Goal: Task Accomplishment & Management: Manage account settings

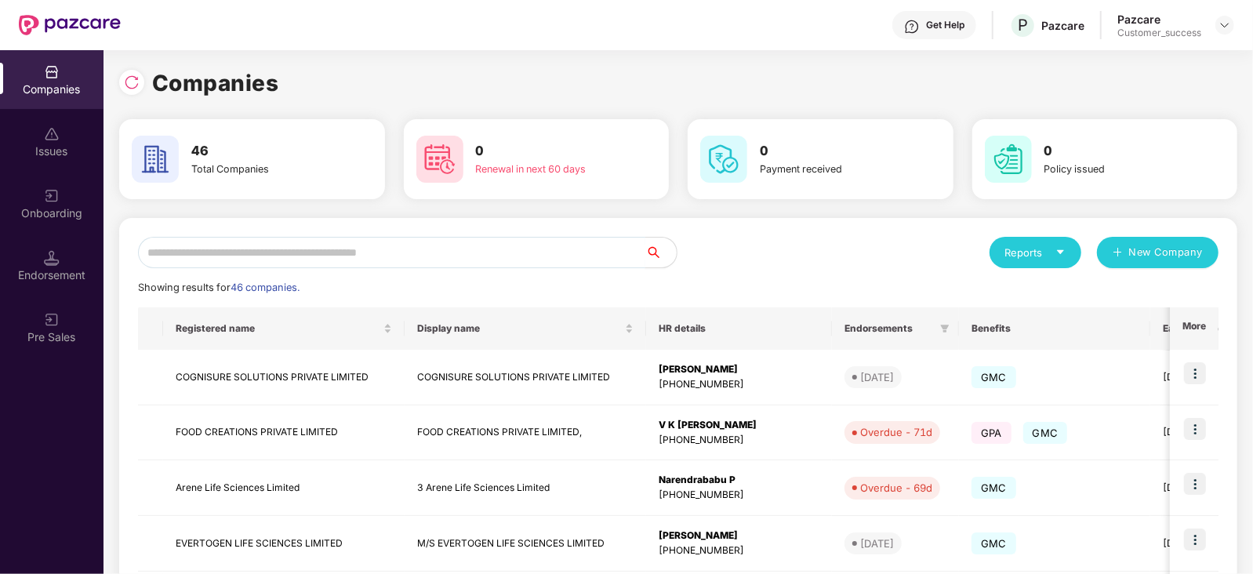
click at [317, 260] on input "text" at bounding box center [391, 252] width 507 height 31
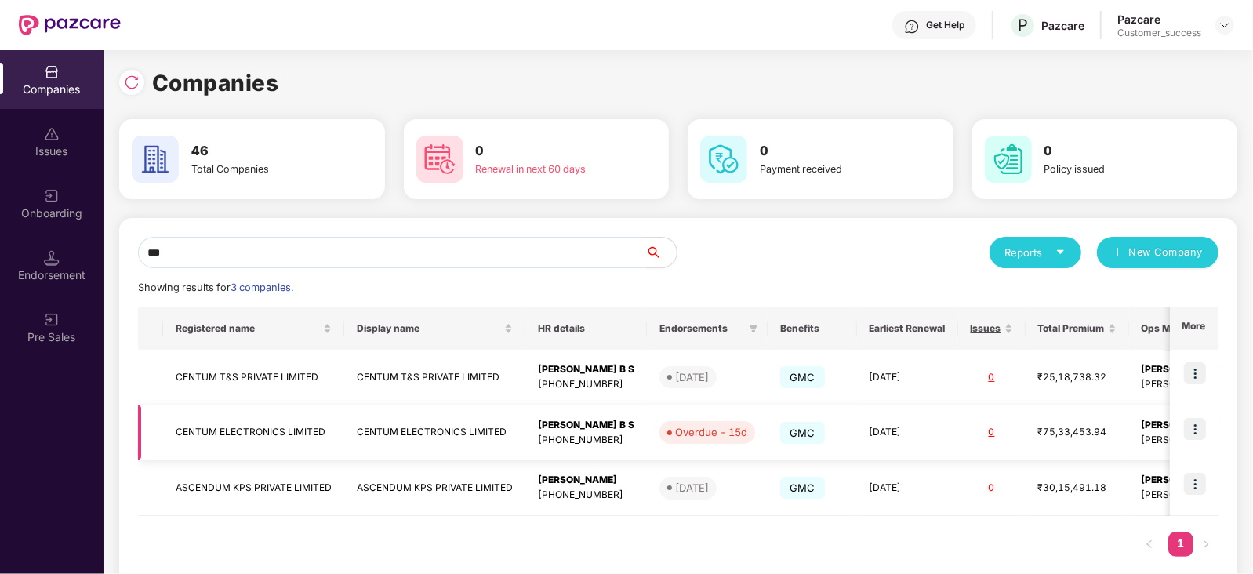
type input "***"
click at [1196, 428] on img at bounding box center [1195, 429] width 22 height 22
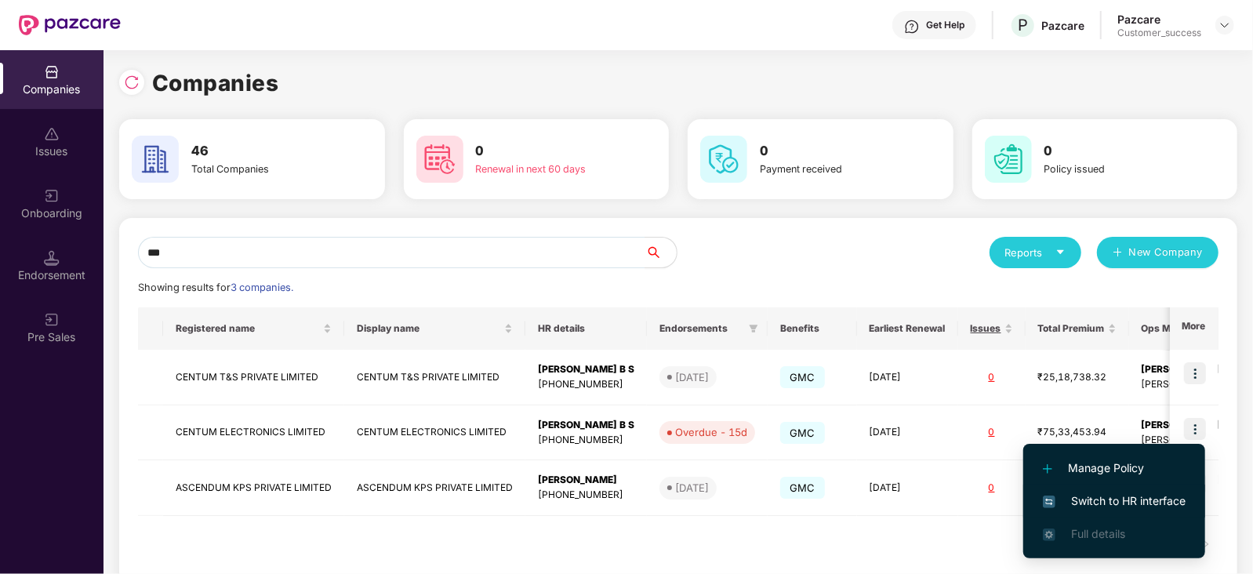
click at [1148, 494] on span "Switch to HR interface" at bounding box center [1114, 500] width 143 height 17
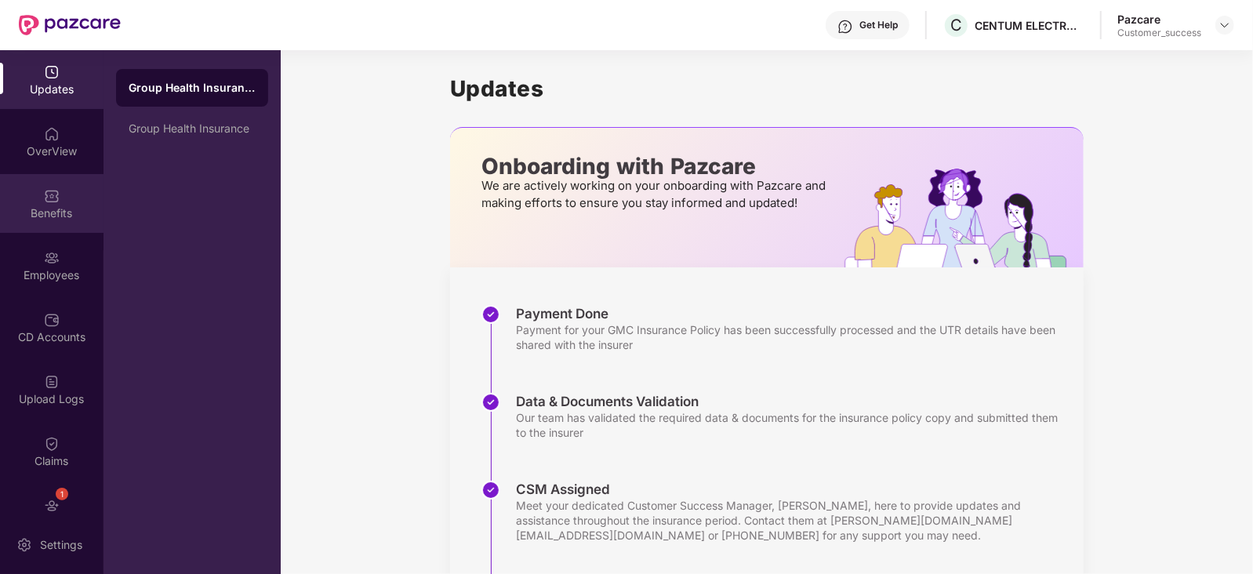
click at [57, 209] on div "Benefits" at bounding box center [51, 213] width 103 height 16
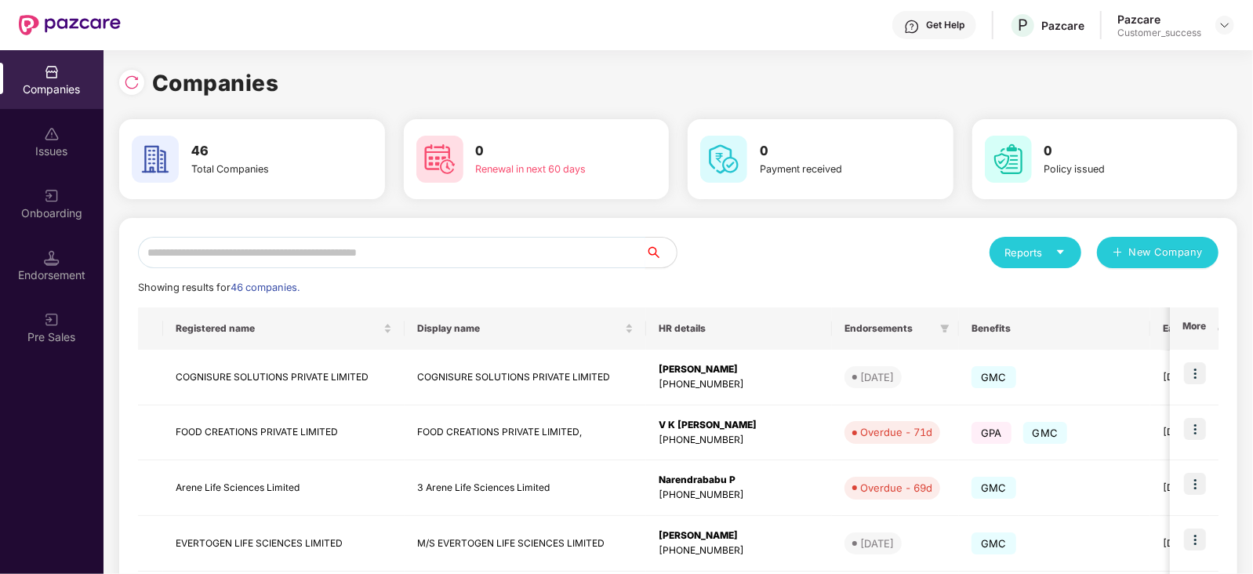
click at [262, 256] on input "text" at bounding box center [391, 252] width 507 height 31
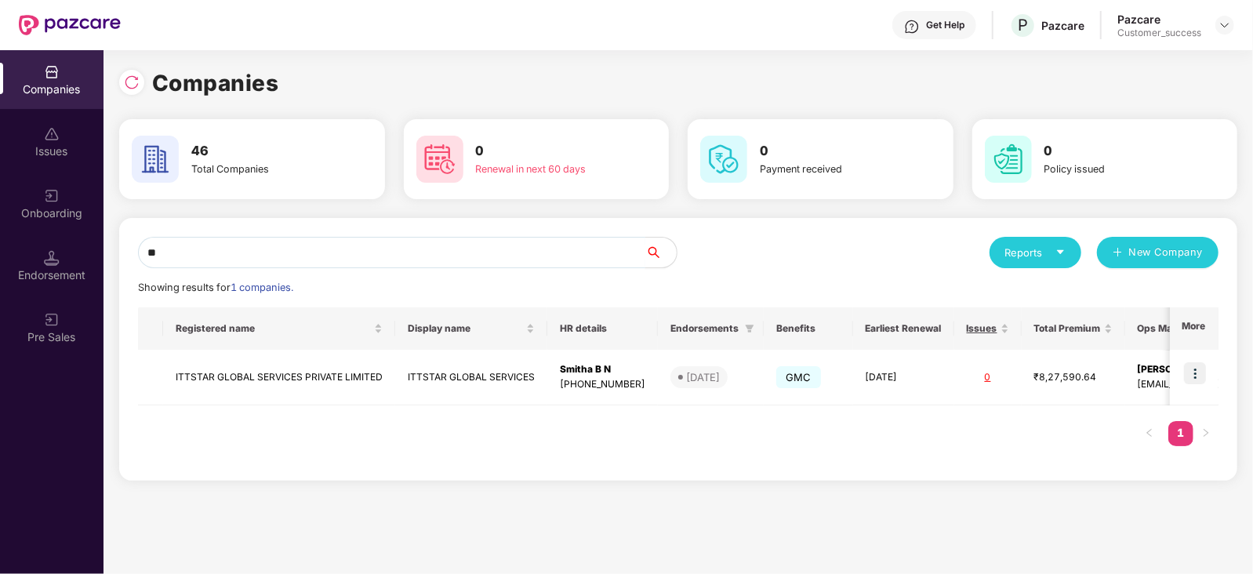
type input "*"
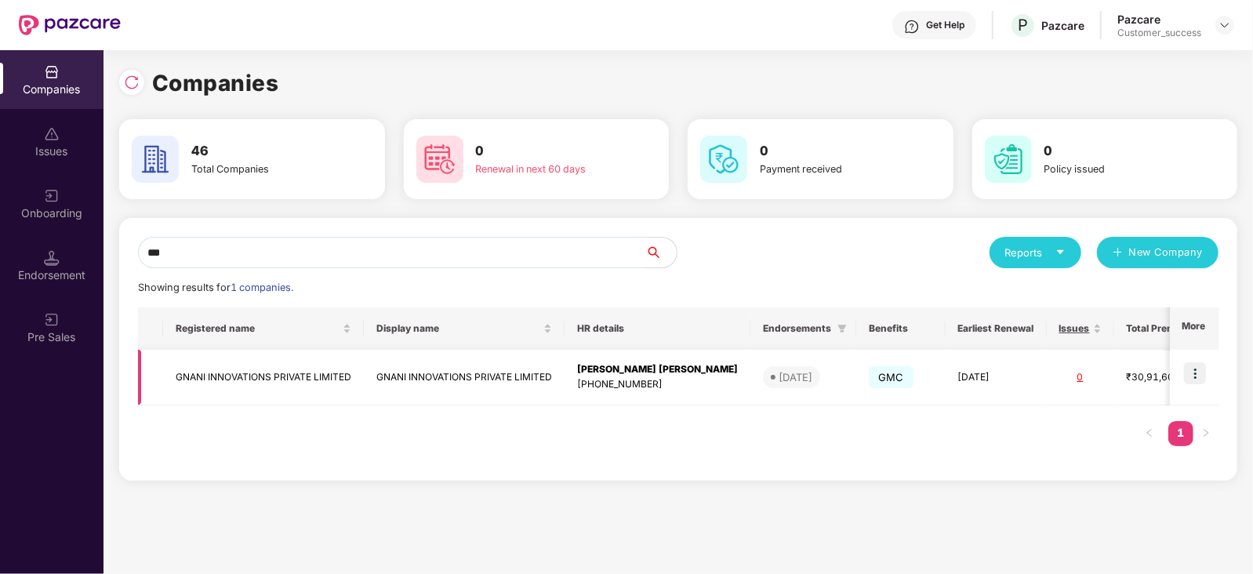
type input "***"
click at [1199, 370] on img at bounding box center [1195, 373] width 22 height 22
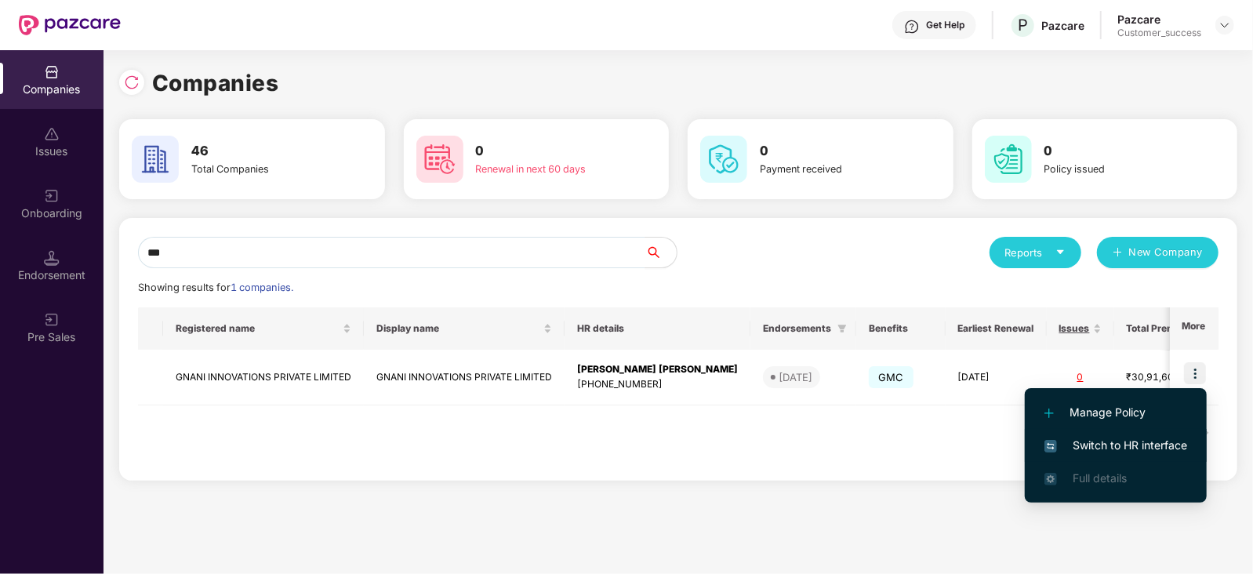
click at [1147, 442] on span "Switch to HR interface" at bounding box center [1115, 445] width 143 height 17
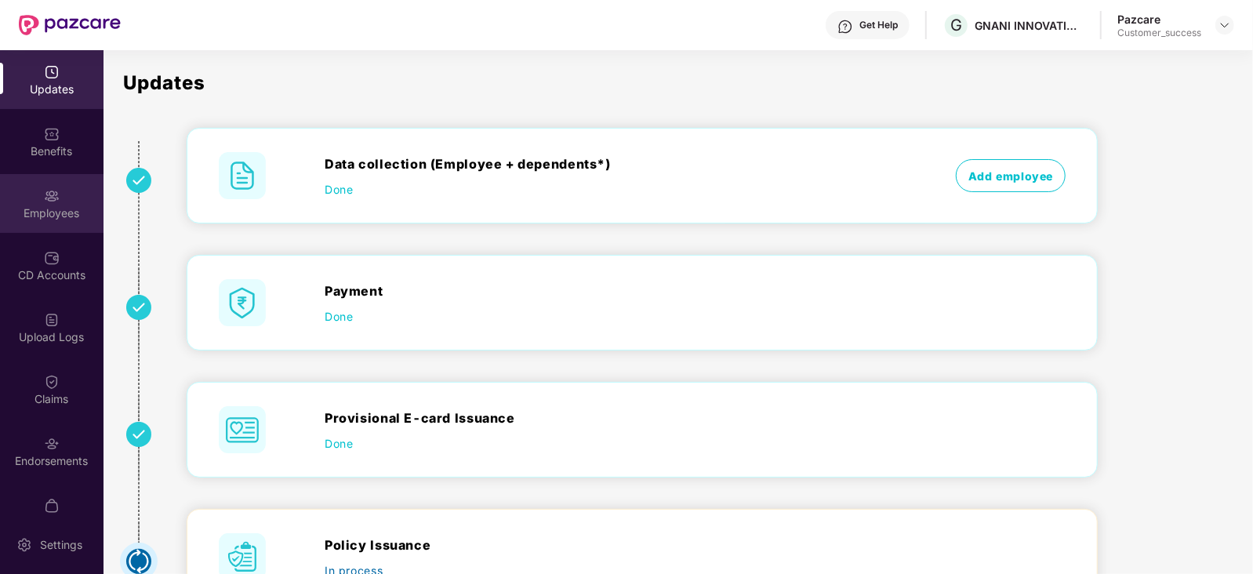
click at [56, 202] on img at bounding box center [52, 196] width 16 height 16
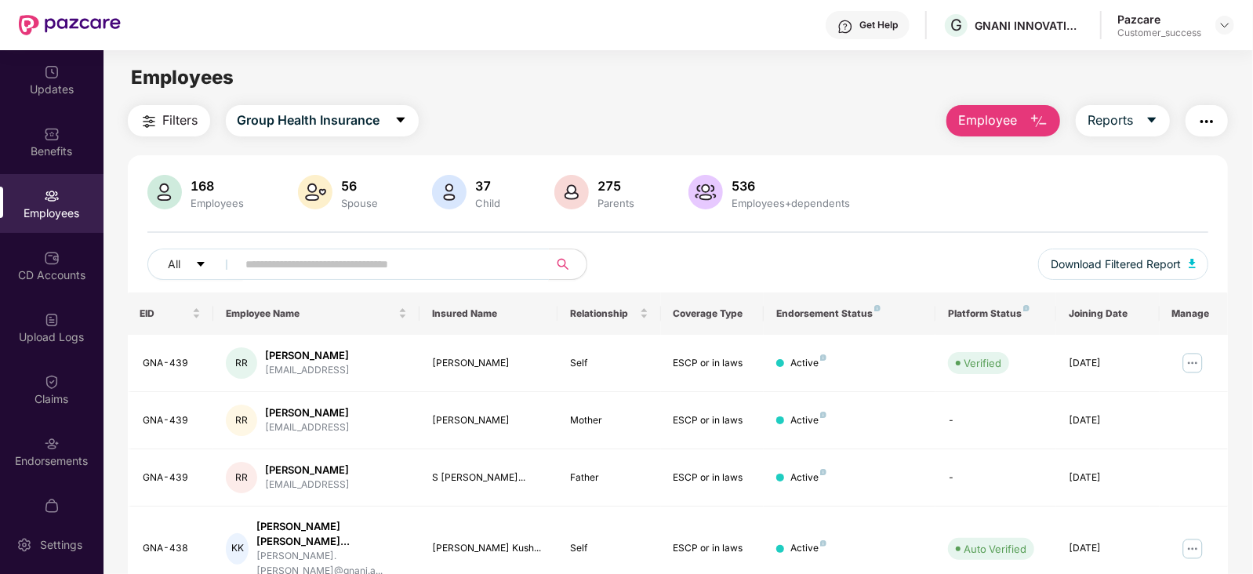
click at [318, 273] on input "text" at bounding box center [386, 264] width 281 height 24
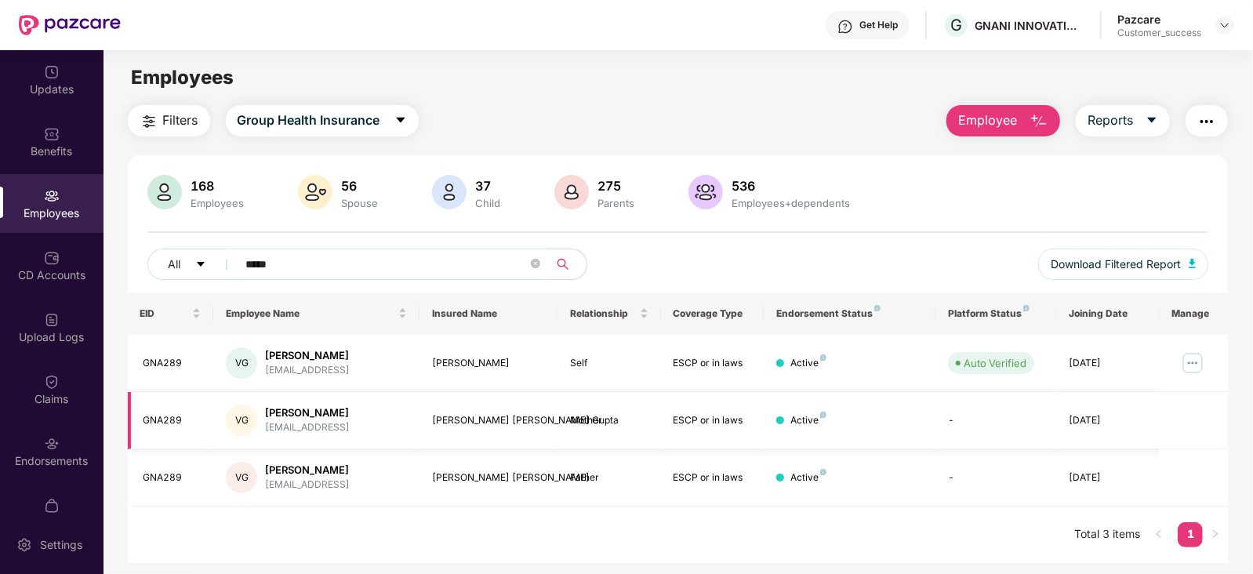
type input "*****"
drag, startPoint x: 368, startPoint y: 372, endPoint x: 259, endPoint y: 376, distance: 109.0
click at [259, 376] on div "VG [PERSON_NAME] [EMAIL_ADDRESS]" at bounding box center [316, 362] width 181 height 31
click at [1192, 366] on img at bounding box center [1192, 362] width 25 height 25
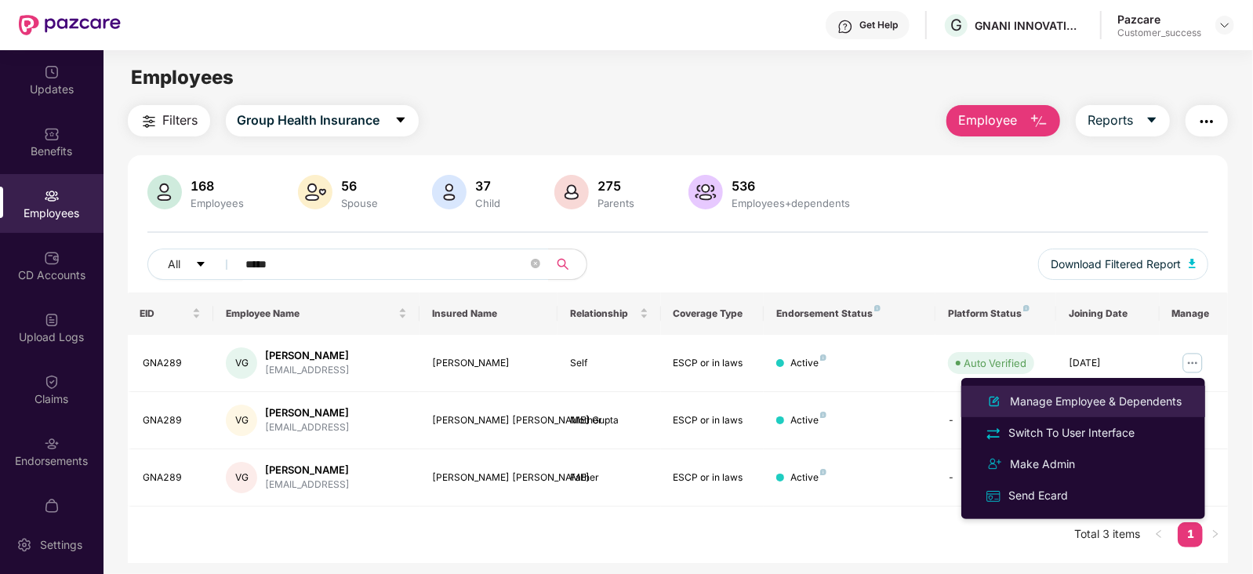
click at [1105, 404] on div "Manage Employee & Dependents" at bounding box center [1096, 401] width 178 height 17
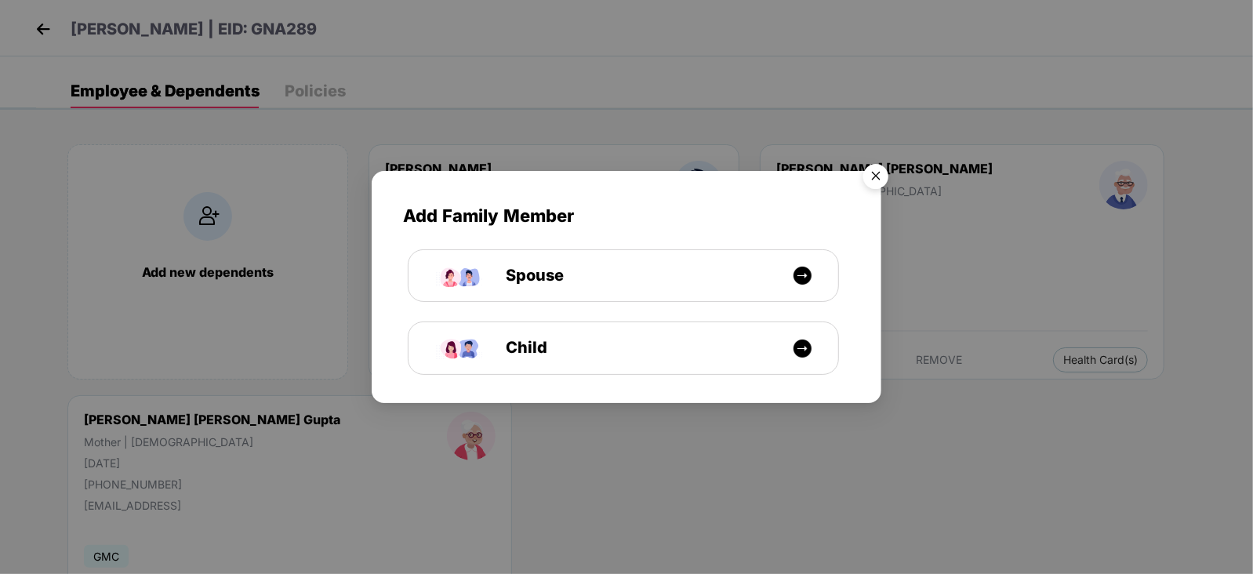
click at [868, 169] on img "Close" at bounding box center [876, 179] width 44 height 44
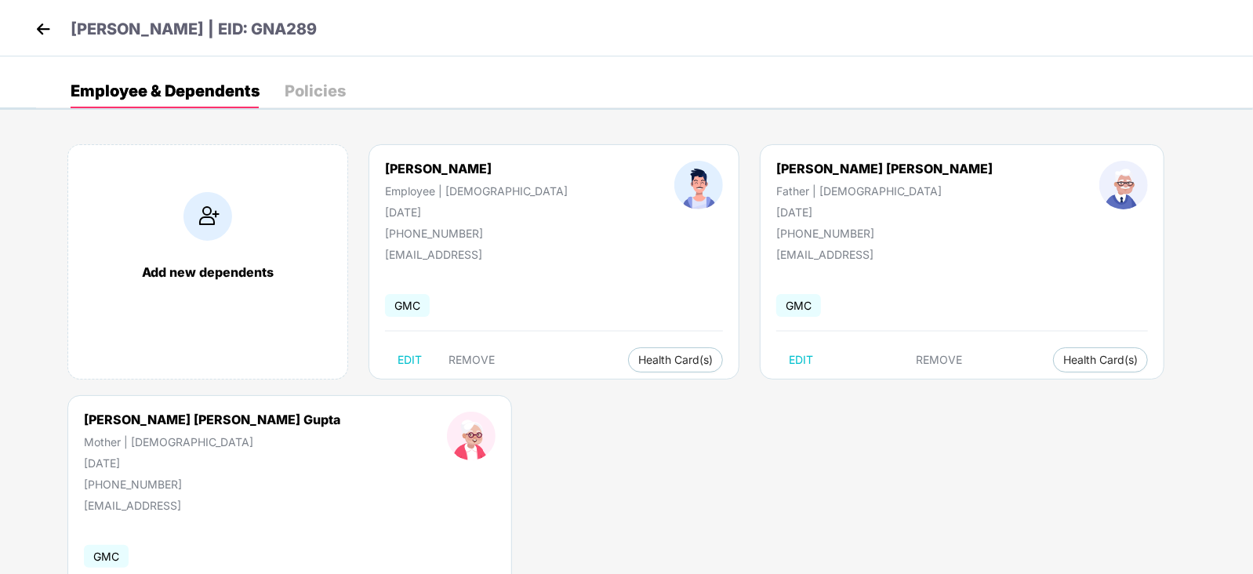
drag, startPoint x: 500, startPoint y: 258, endPoint x: 379, endPoint y: 255, distance: 120.8
click at [379, 255] on div "[PERSON_NAME] Employee | [DEMOGRAPHIC_DATA] [DATE] [PHONE_NUMBER] [PERSON_NAME]…" at bounding box center [553, 261] width 371 height 235
copy div "[EMAIL_ADDRESS]"
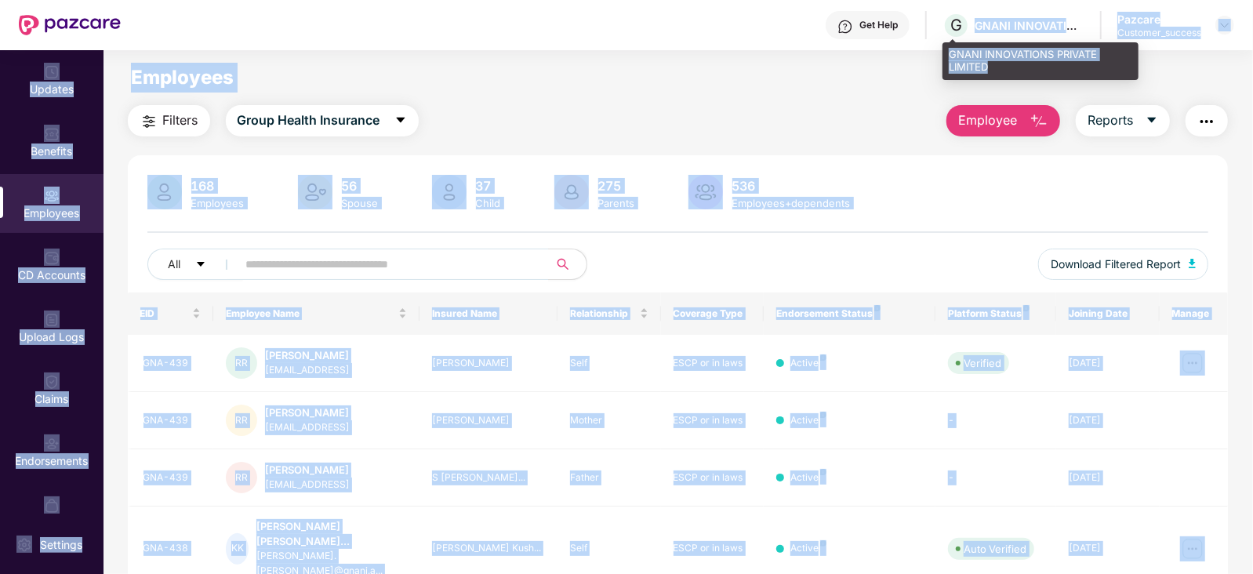
drag, startPoint x: 959, startPoint y: 22, endPoint x: 992, endPoint y: 63, distance: 52.4
click at [992, 63] on div "Get Help G GNANI INNOVATIONS PRIVATE LIMITED Pazcare Customer_success Updates B…" at bounding box center [626, 287] width 1253 height 574
click at [992, 63] on div "GNANI INNOVATIONS PRIVATE LIMITED" at bounding box center [1040, 60] width 196 height 37
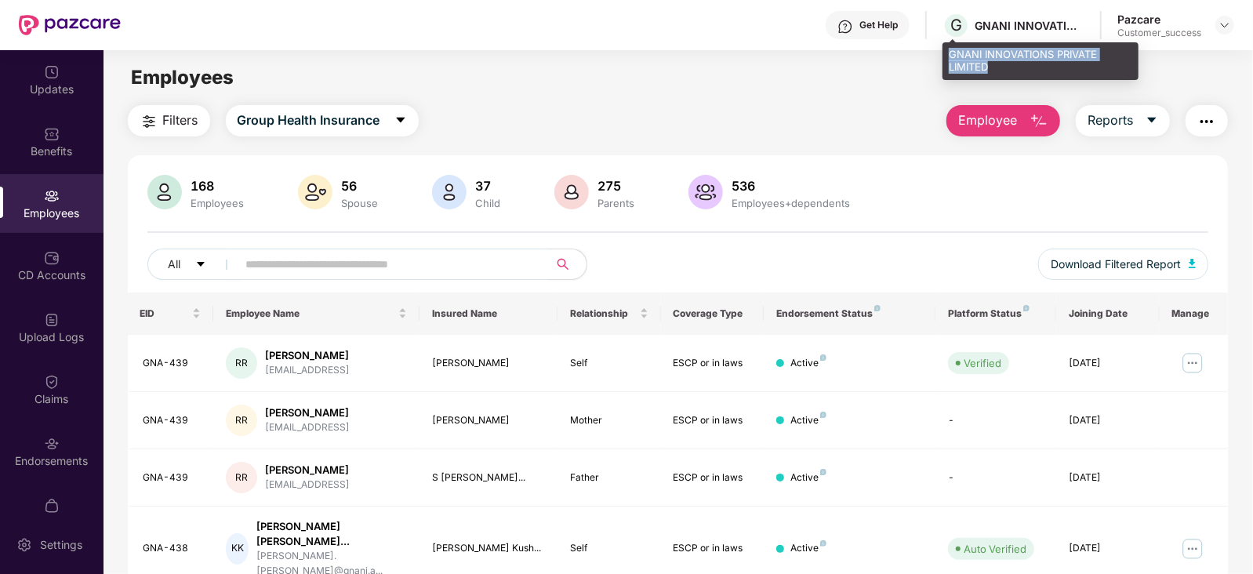
drag, startPoint x: 992, startPoint y: 63, endPoint x: 950, endPoint y: 50, distance: 43.4
click at [950, 50] on div "GNANI INNOVATIONS PRIVATE LIMITED" at bounding box center [1040, 60] width 196 height 37
copy div "GNANI INNOVATIONS PRIVATE LIMITED"
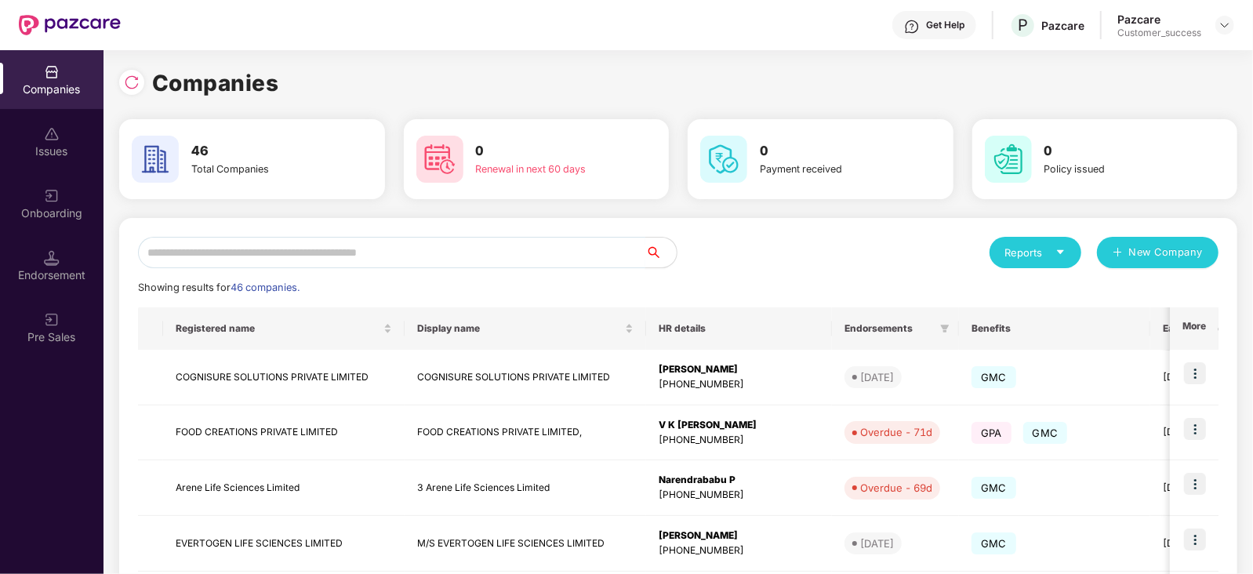
click at [263, 267] on input "text" at bounding box center [391, 252] width 507 height 31
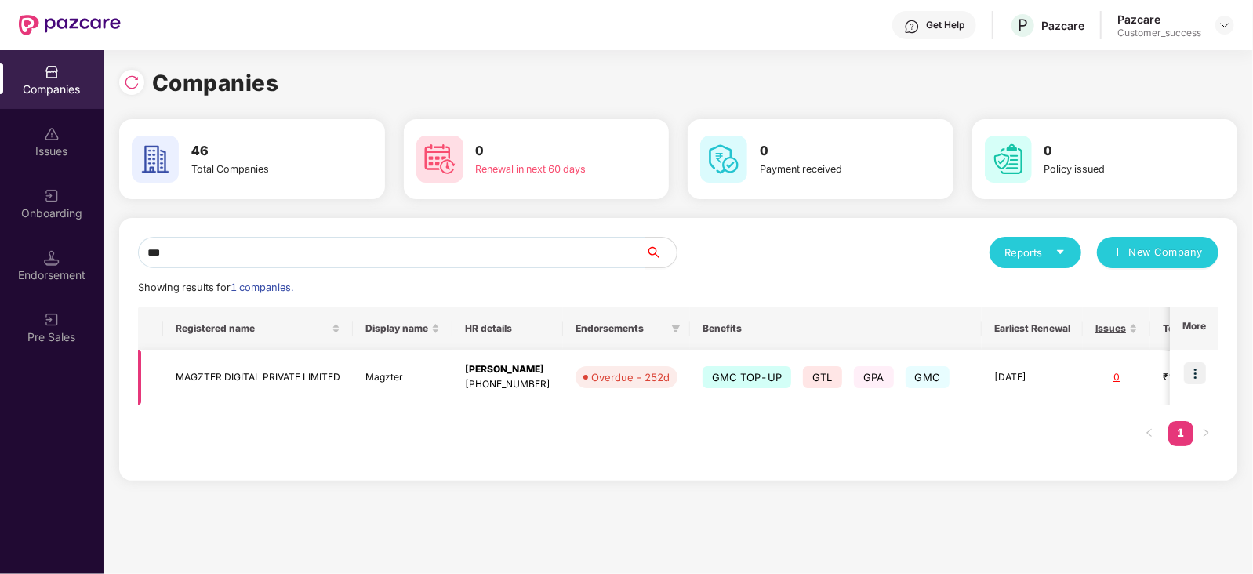
type input "***"
click at [1192, 367] on img at bounding box center [1195, 373] width 22 height 22
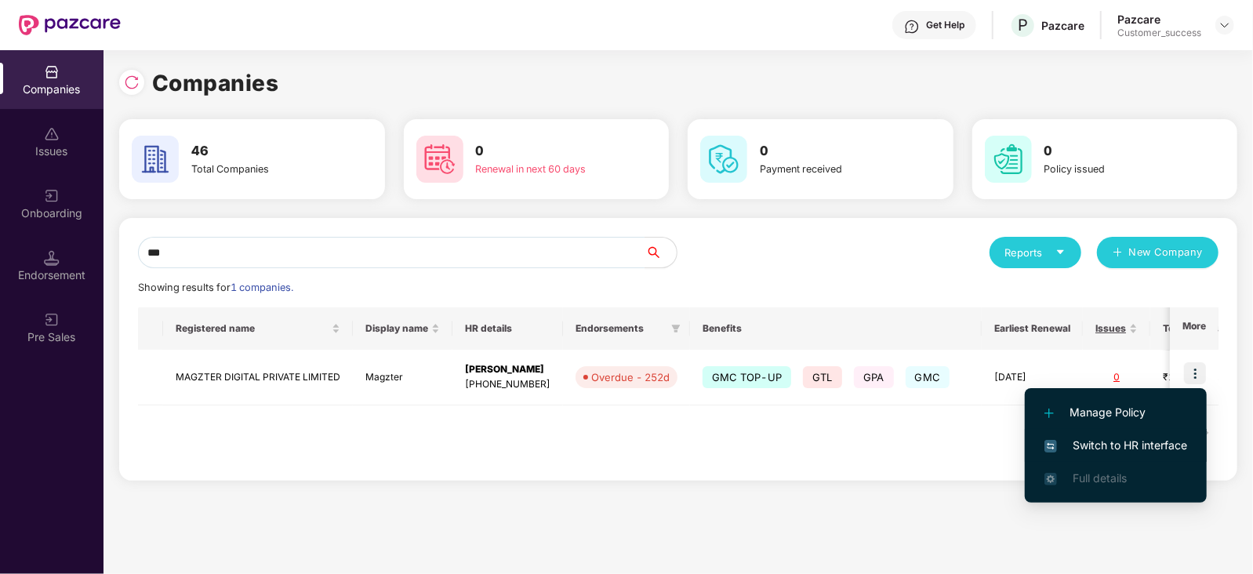
click at [1137, 439] on span "Switch to HR interface" at bounding box center [1115, 445] width 143 height 17
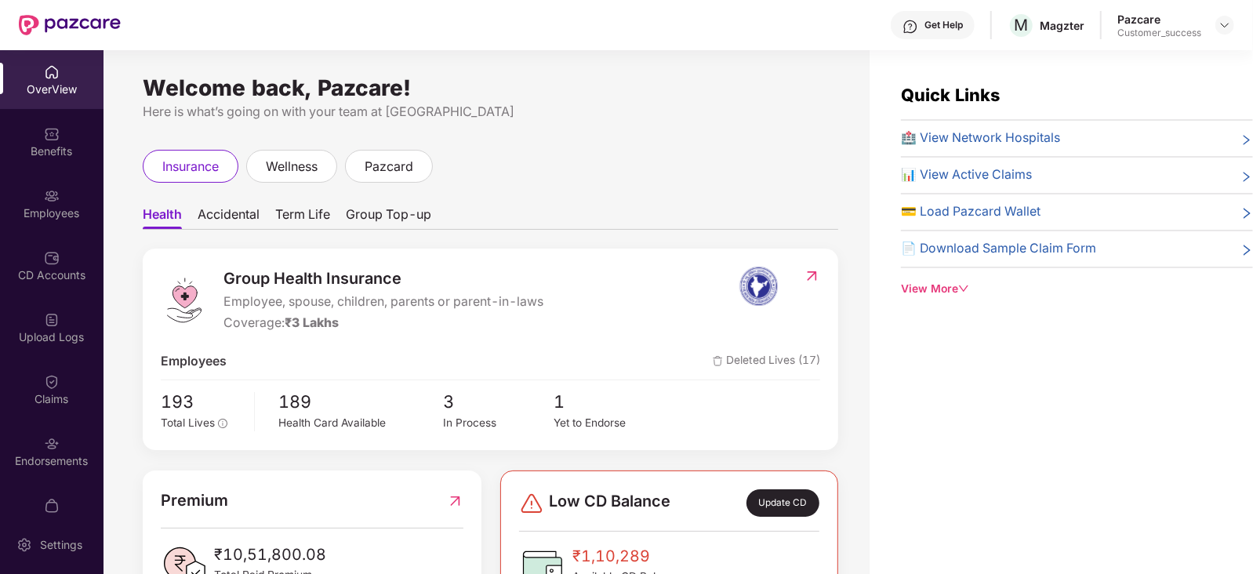
click at [45, 213] on div "Employees" at bounding box center [51, 213] width 103 height 16
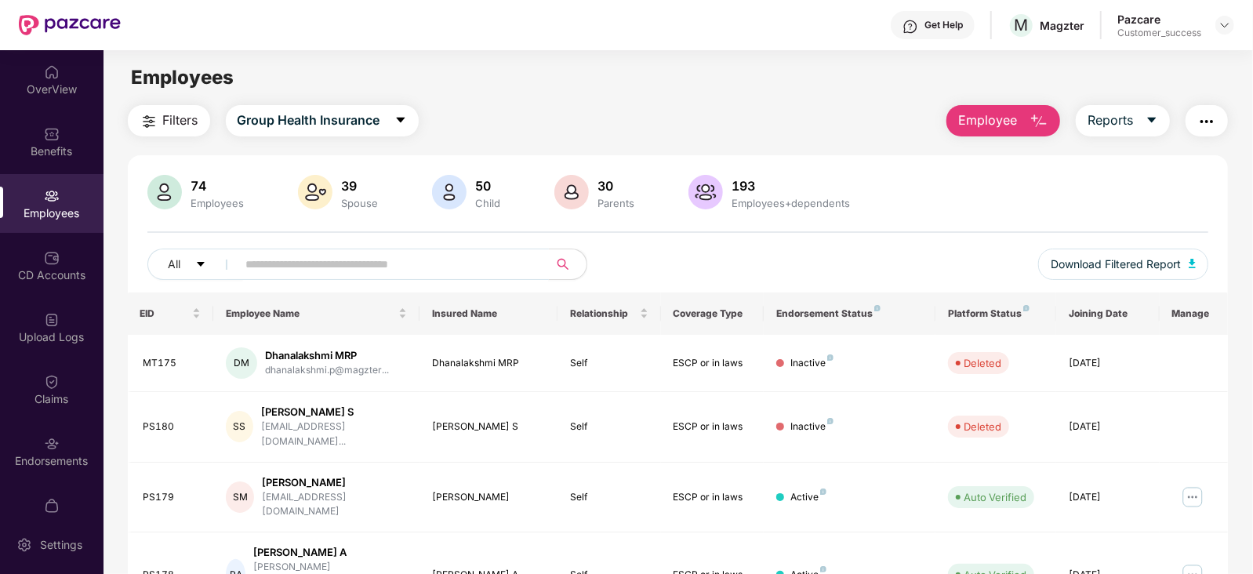
click at [299, 262] on input "text" at bounding box center [386, 264] width 281 height 24
paste input "**********"
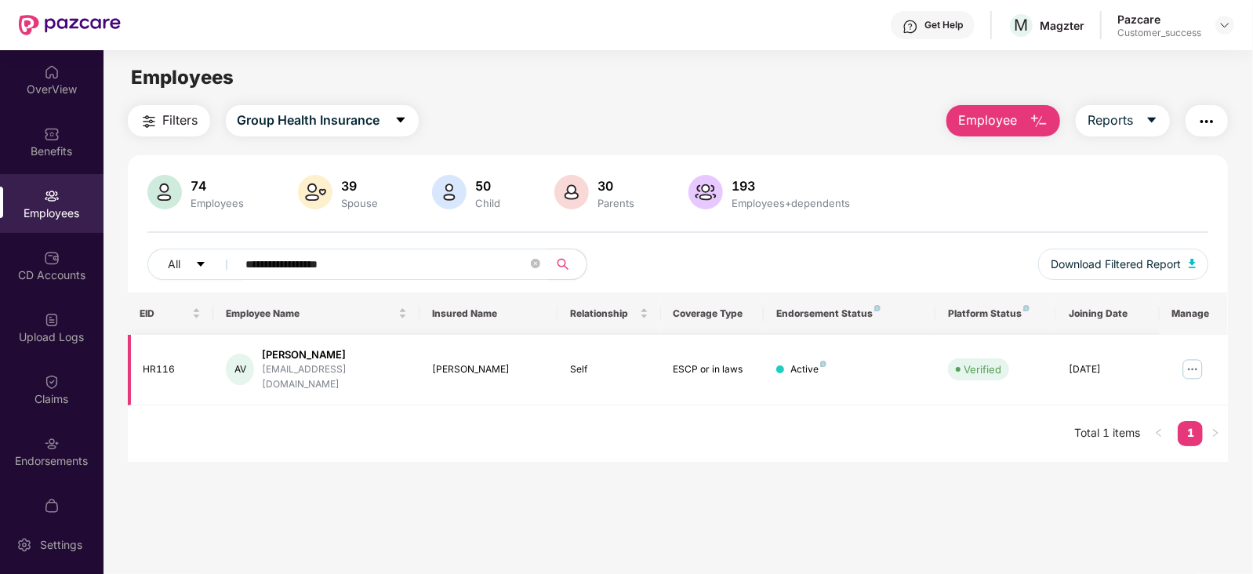
type input "**********"
click at [1196, 361] on img at bounding box center [1192, 369] width 25 height 25
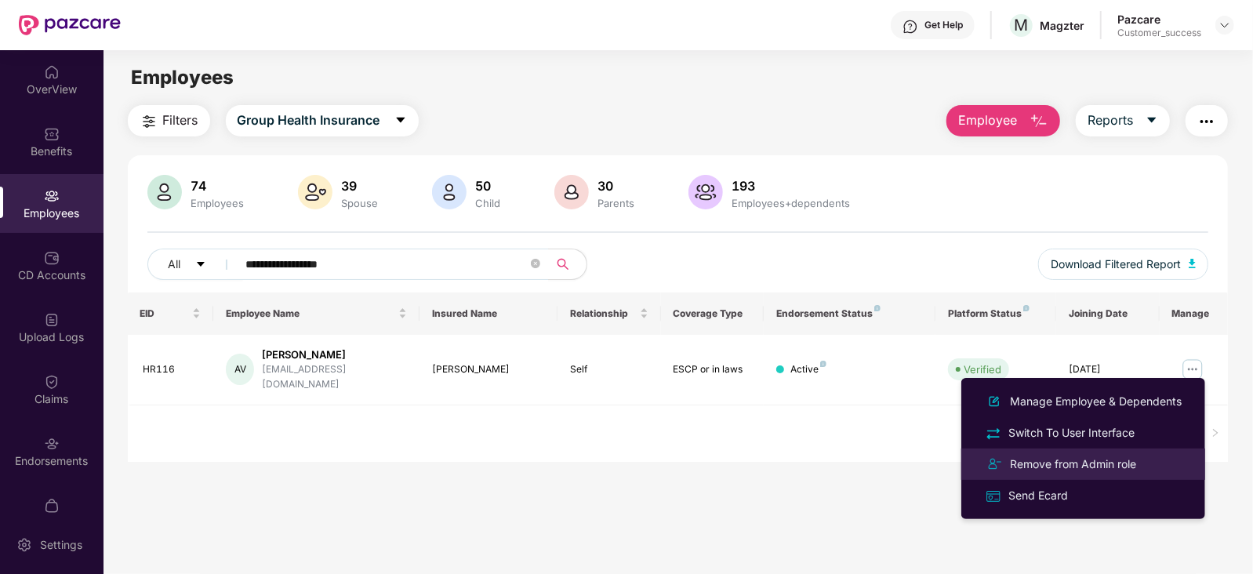
click at [1079, 460] on div "Remove from Admin role" at bounding box center [1073, 463] width 132 height 17
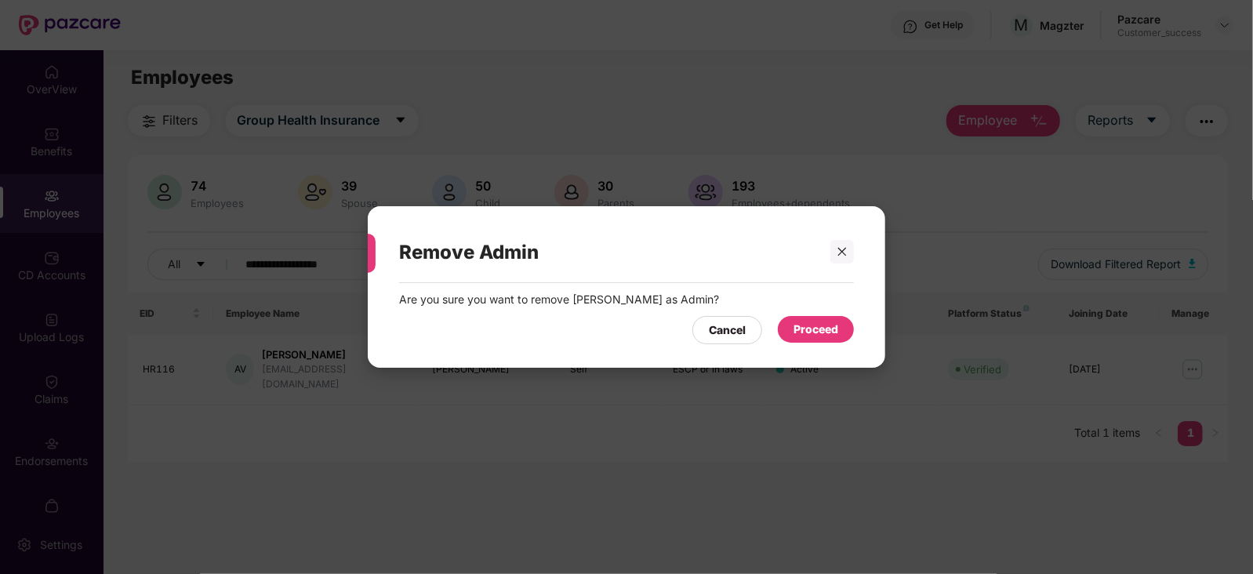
click at [815, 332] on div "Proceed" at bounding box center [815, 329] width 45 height 17
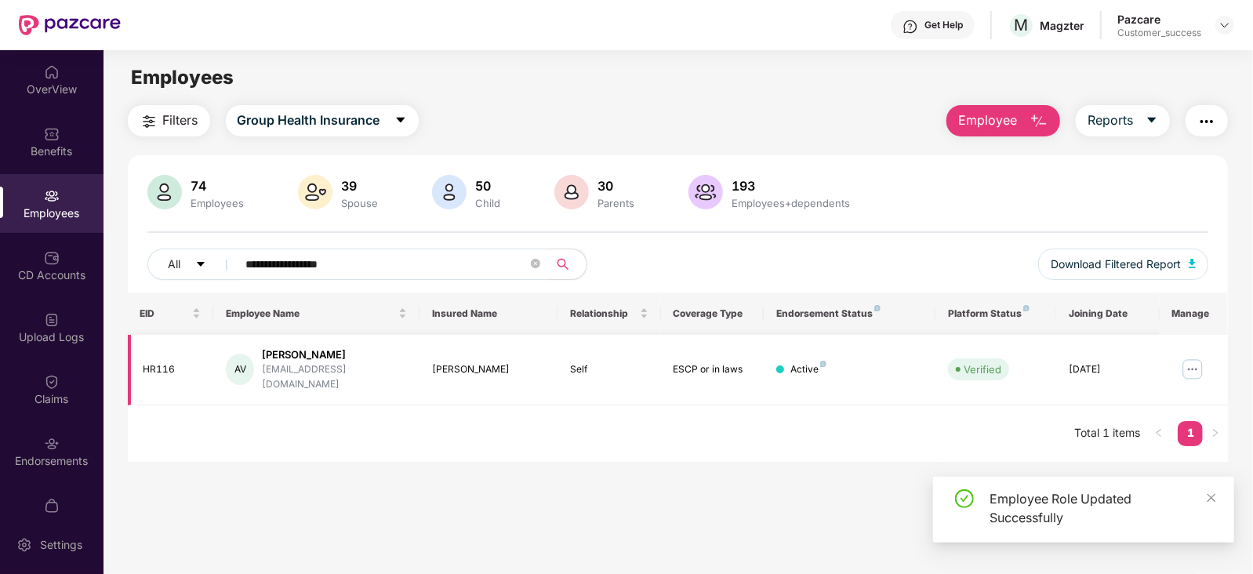
click at [1188, 361] on img at bounding box center [1192, 369] width 25 height 25
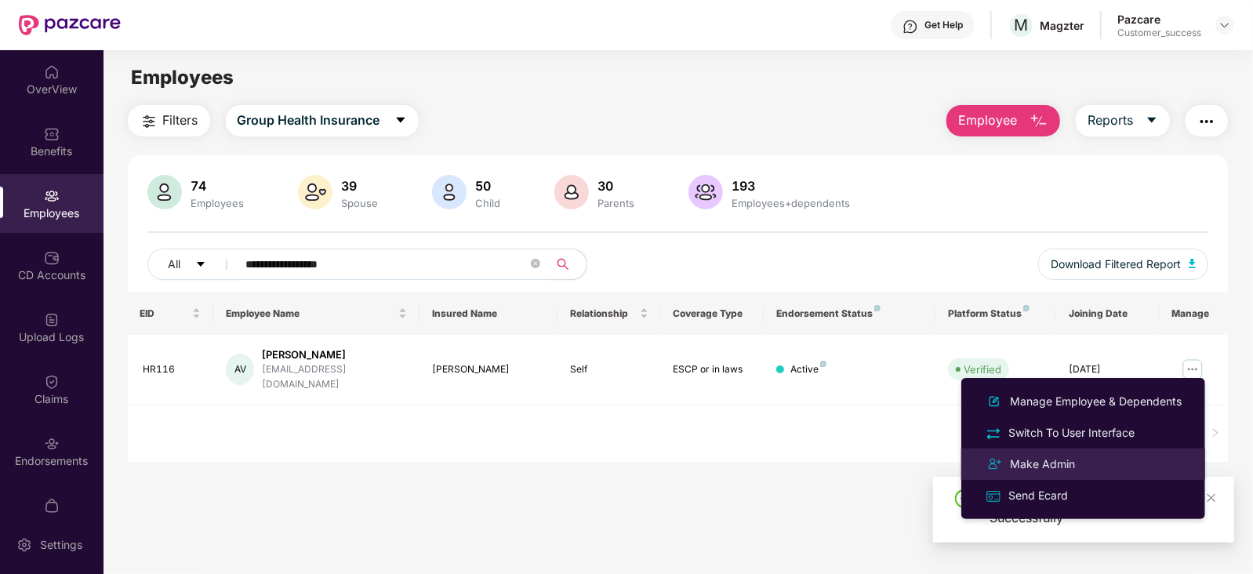
click at [1050, 461] on div "Make Admin" at bounding box center [1042, 463] width 71 height 17
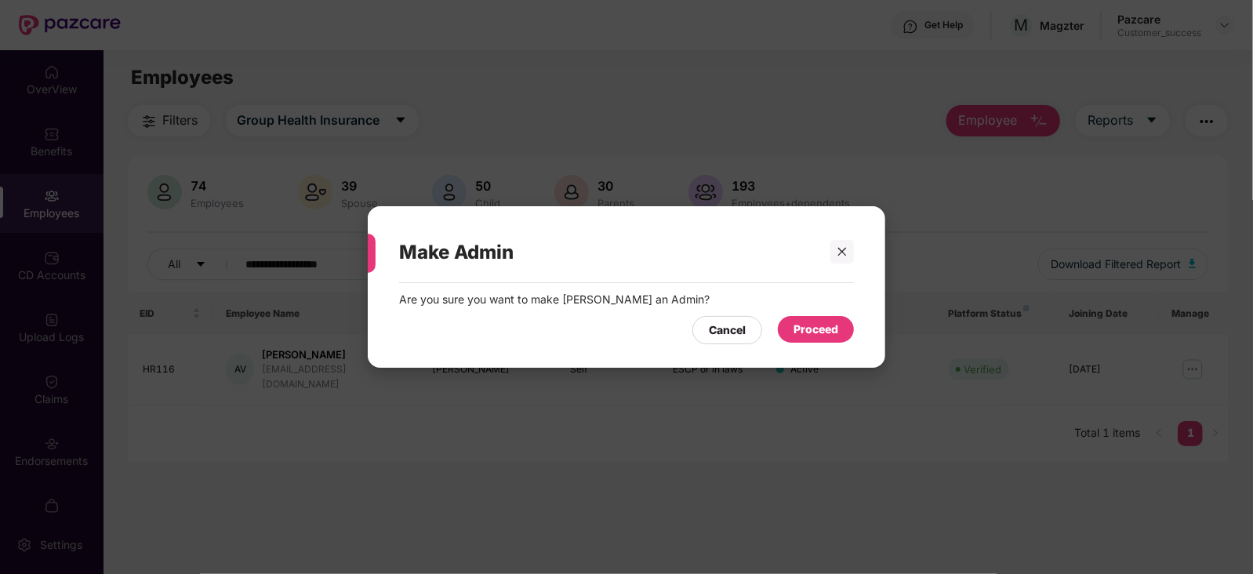
click at [822, 323] on div "Proceed" at bounding box center [815, 329] width 45 height 17
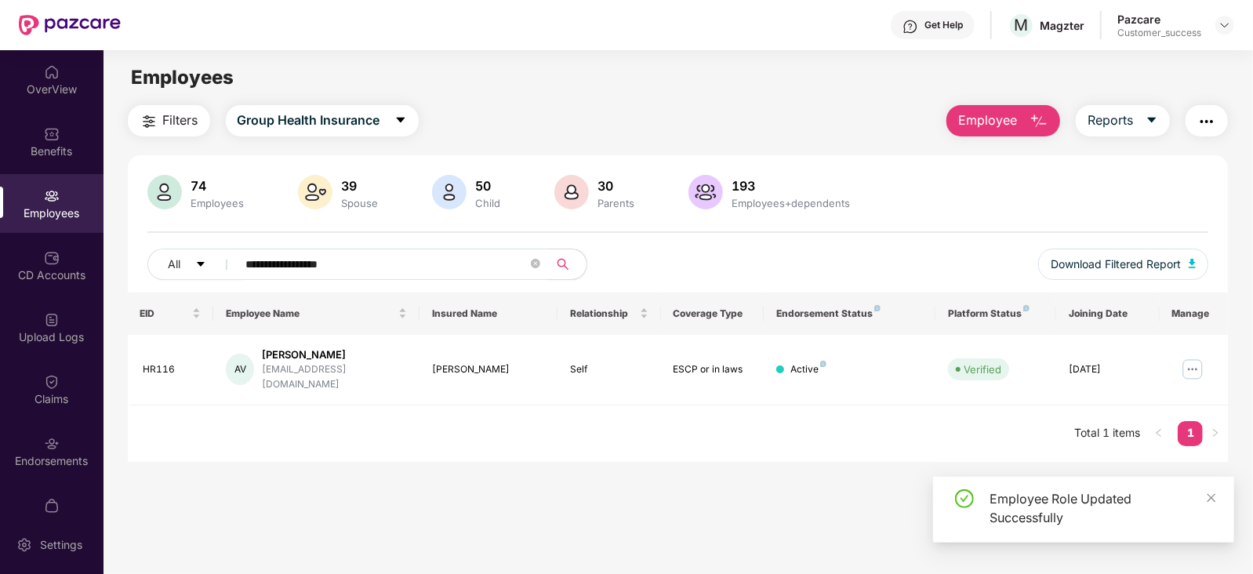
click at [753, 489] on main "**********" at bounding box center [677, 337] width 1148 height 574
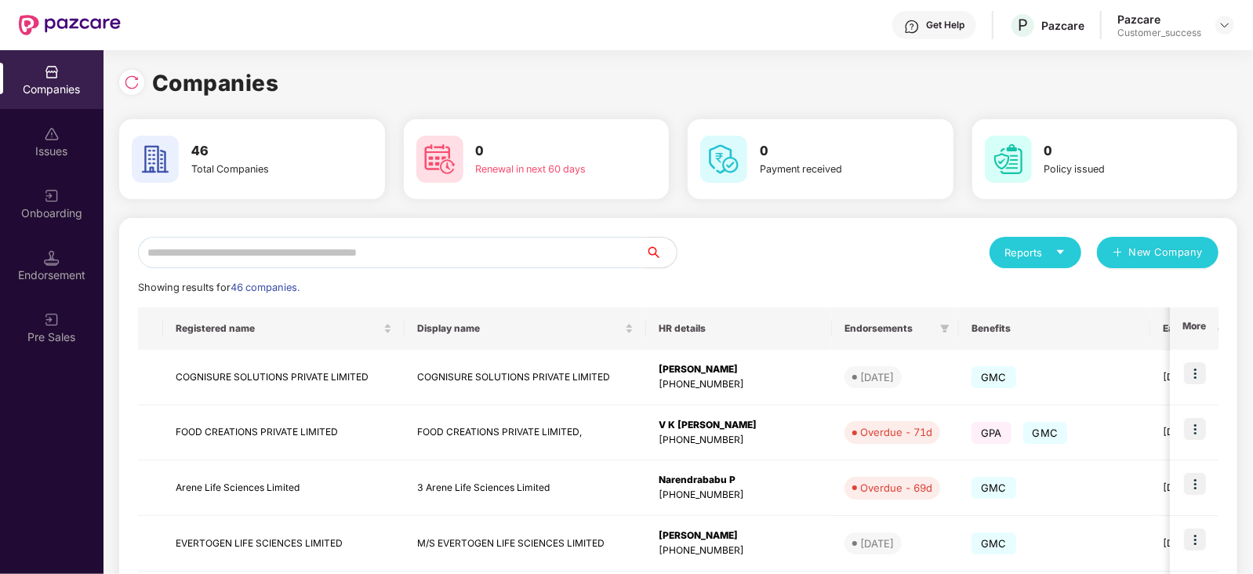
click at [258, 253] on input "text" at bounding box center [391, 252] width 507 height 31
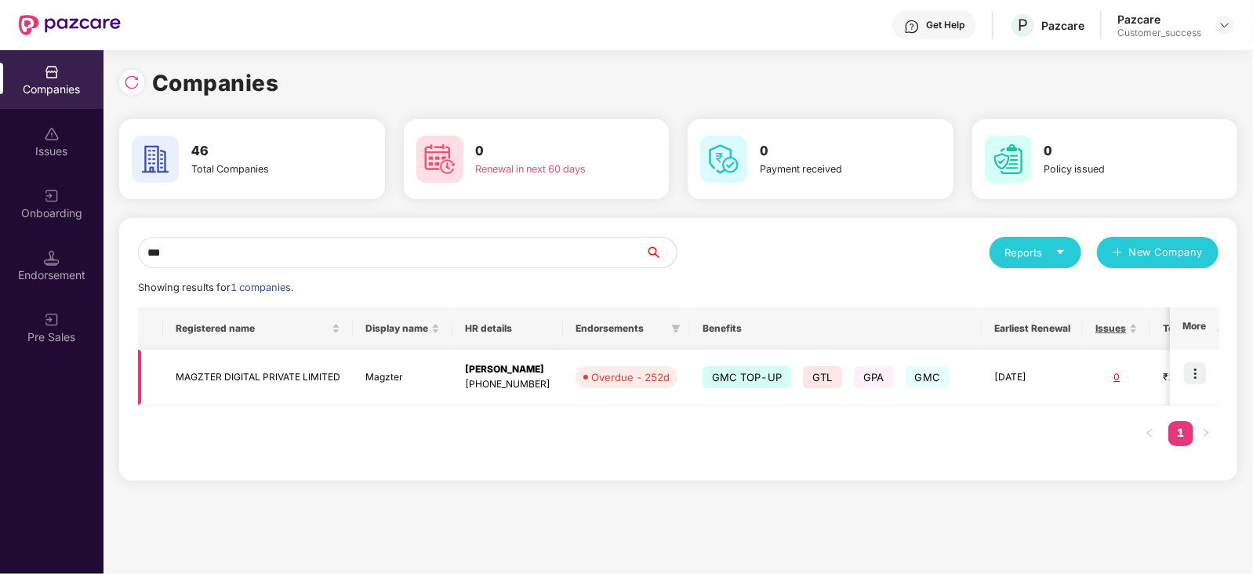
type input "***"
click at [1201, 378] on img at bounding box center [1195, 373] width 22 height 22
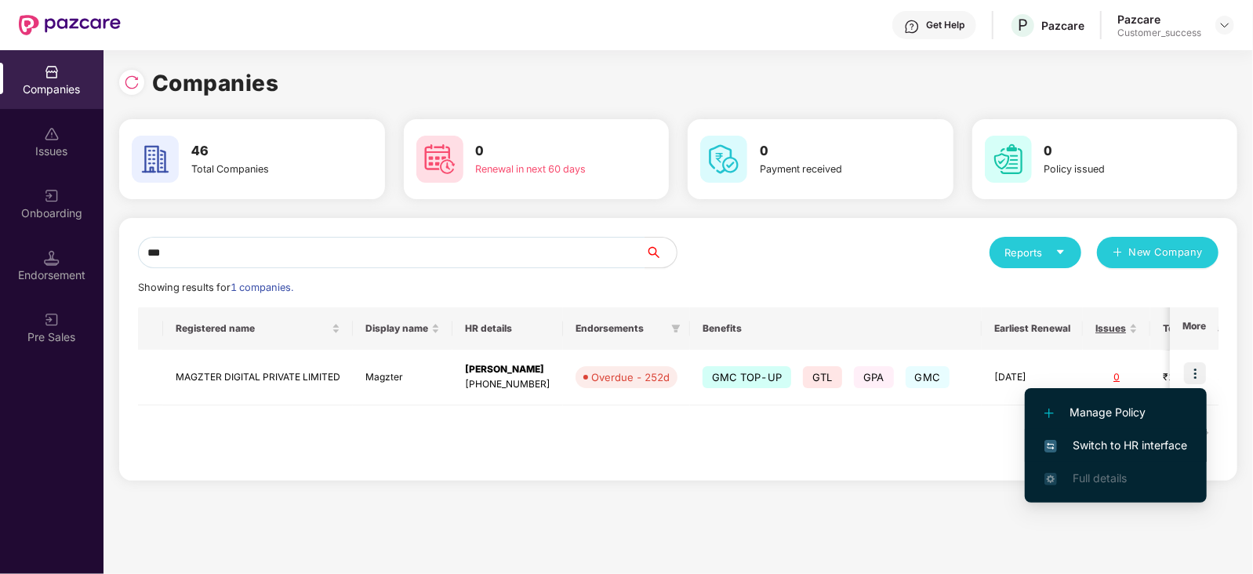
click at [1165, 441] on span "Switch to HR interface" at bounding box center [1115, 445] width 143 height 17
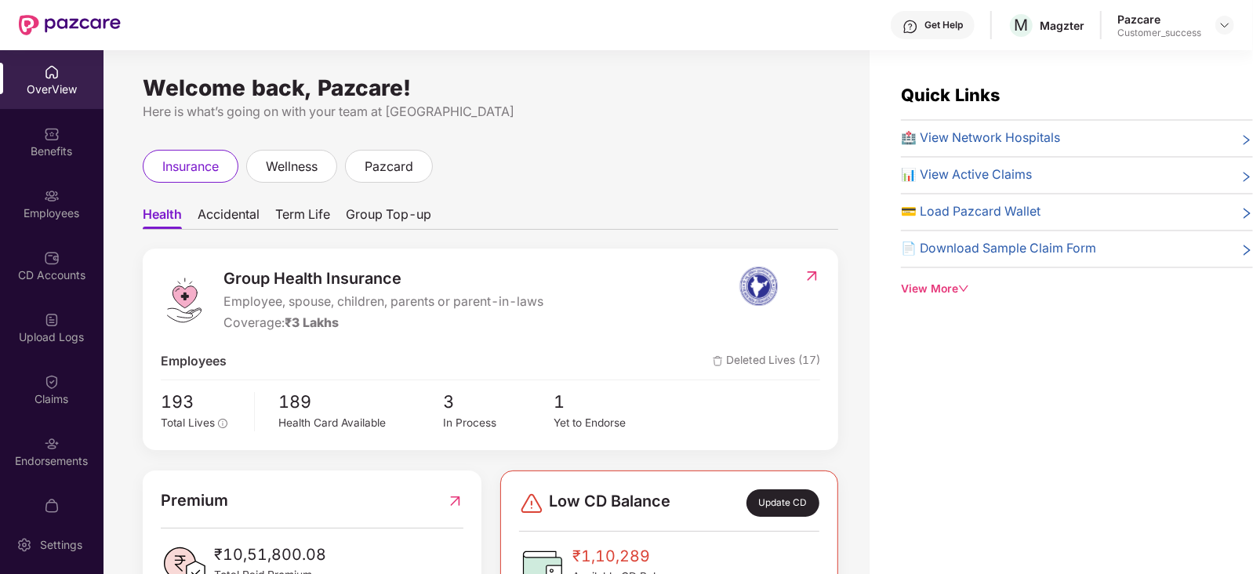
click at [58, 143] on div "Benefits" at bounding box center [51, 151] width 103 height 16
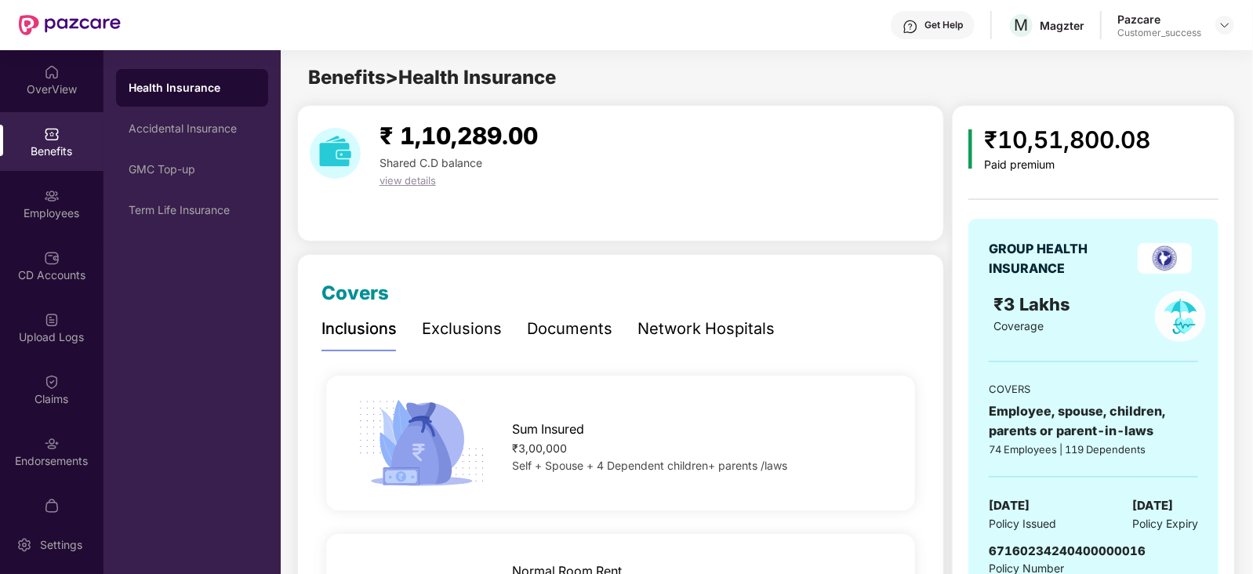
click at [575, 330] on div "Documents" at bounding box center [569, 329] width 85 height 24
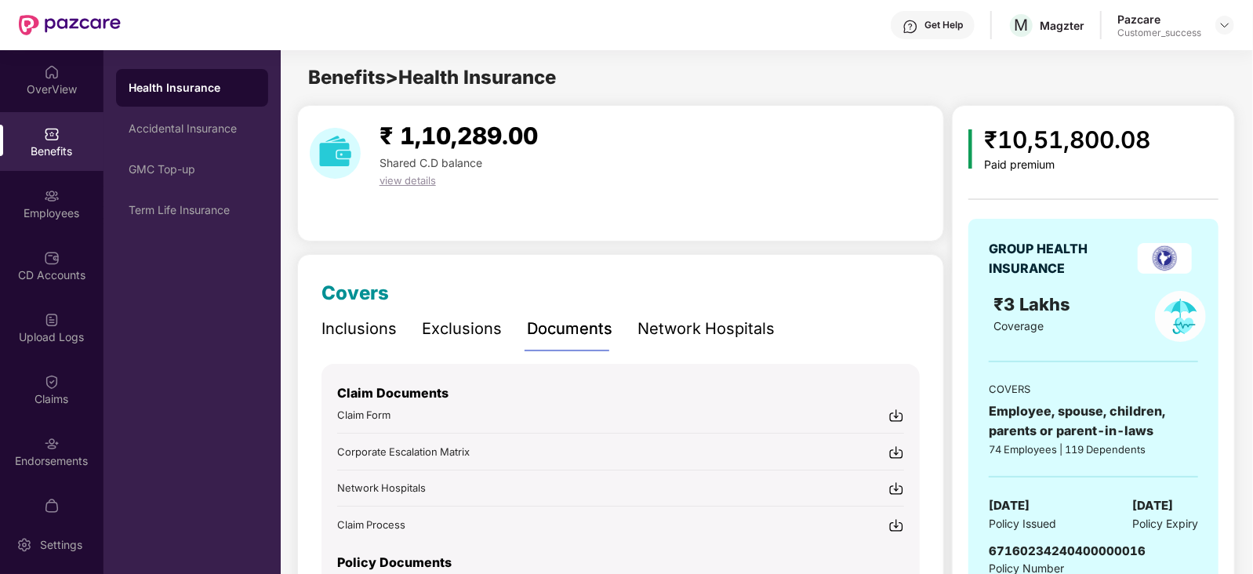
scroll to position [119, 0]
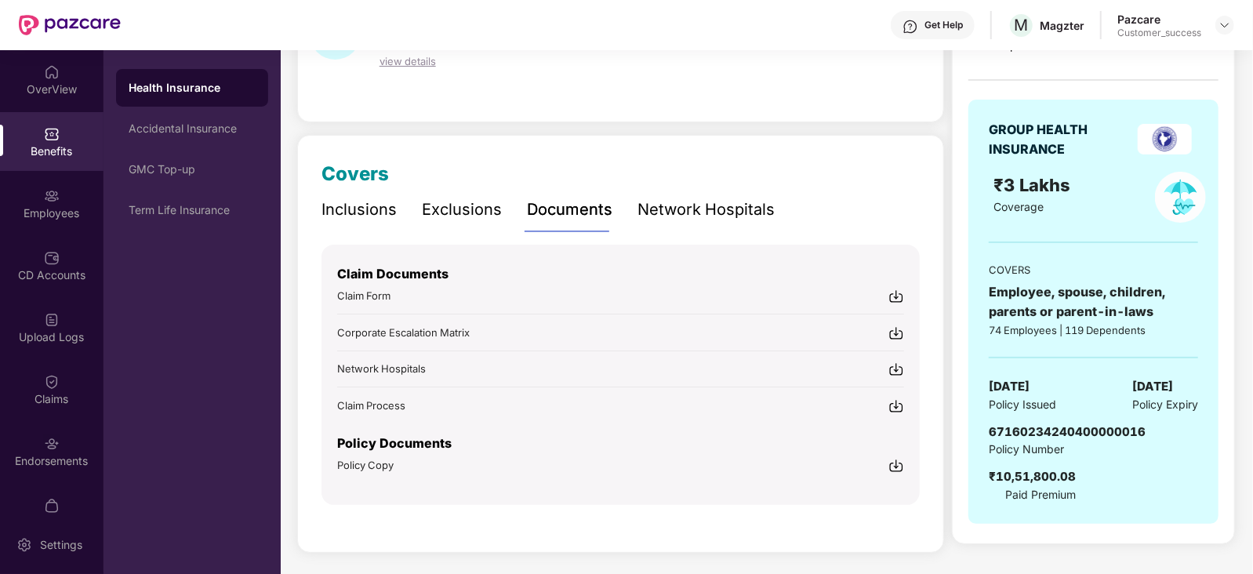
click at [894, 292] on img at bounding box center [896, 296] width 16 height 16
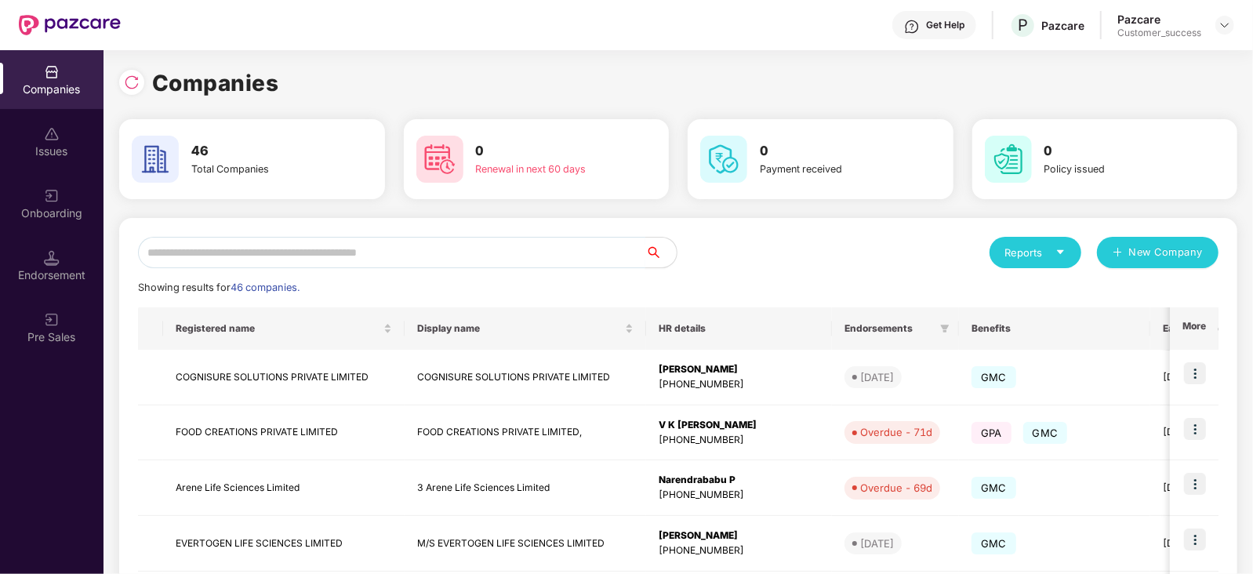
click at [220, 257] on input "text" at bounding box center [391, 252] width 507 height 31
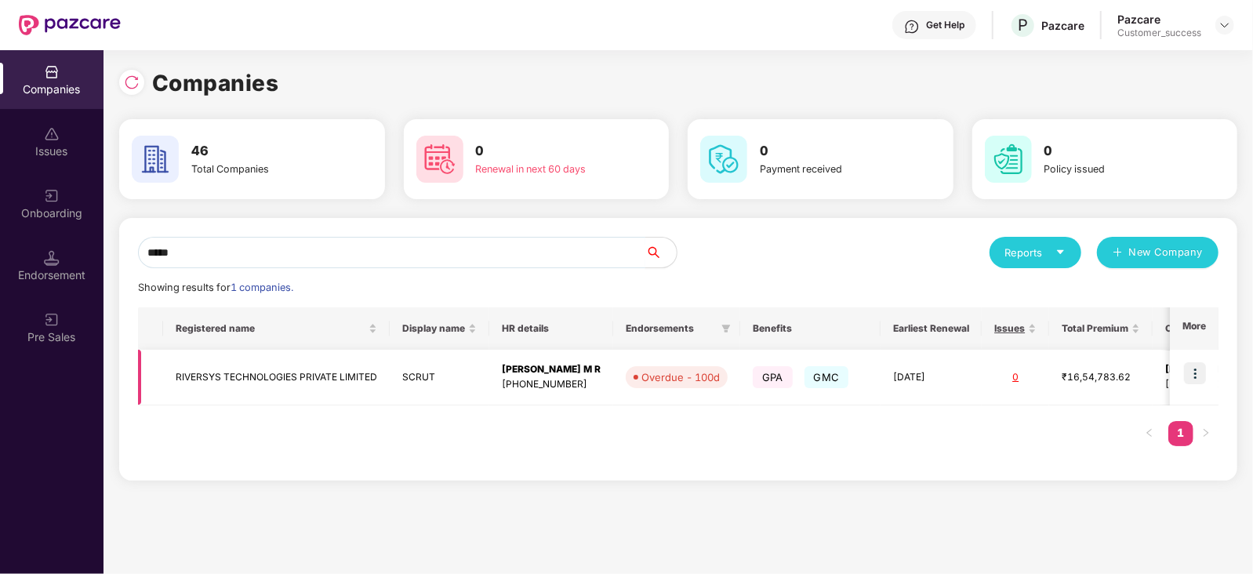
type input "*****"
click at [1188, 368] on img at bounding box center [1195, 373] width 22 height 22
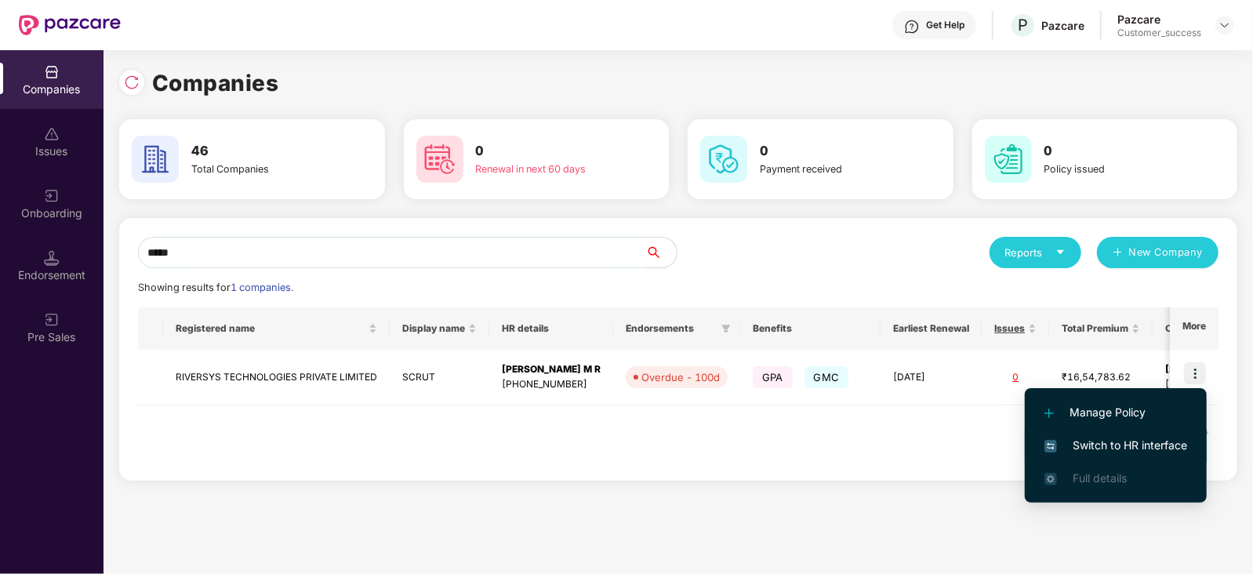
click at [1156, 441] on span "Switch to HR interface" at bounding box center [1115, 445] width 143 height 17
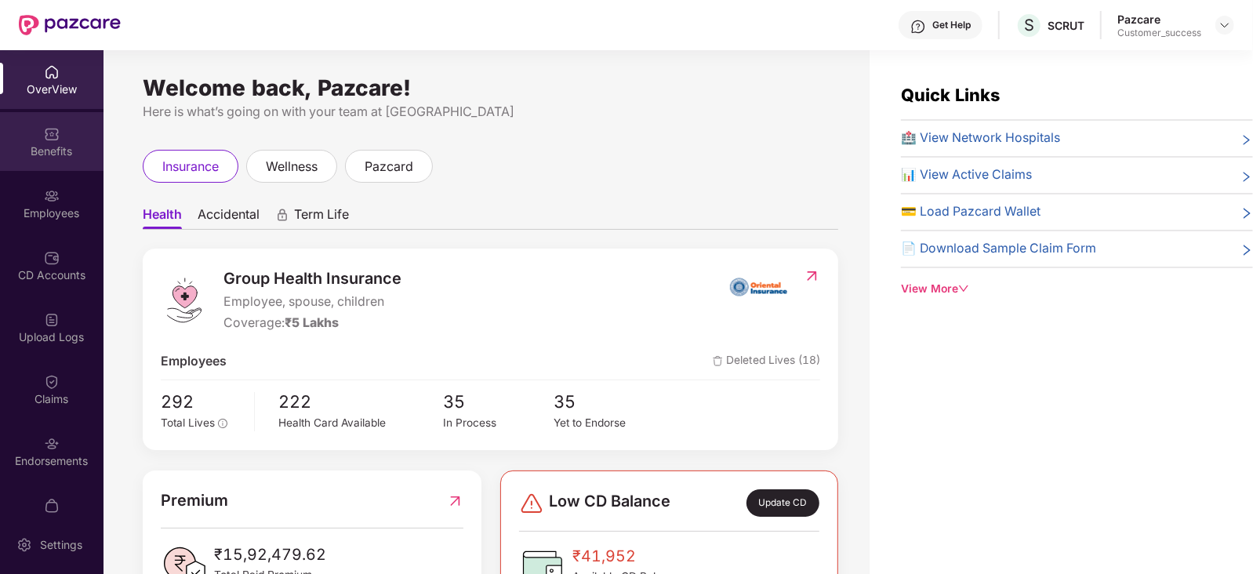
click at [38, 139] on div "Benefits" at bounding box center [51, 141] width 103 height 59
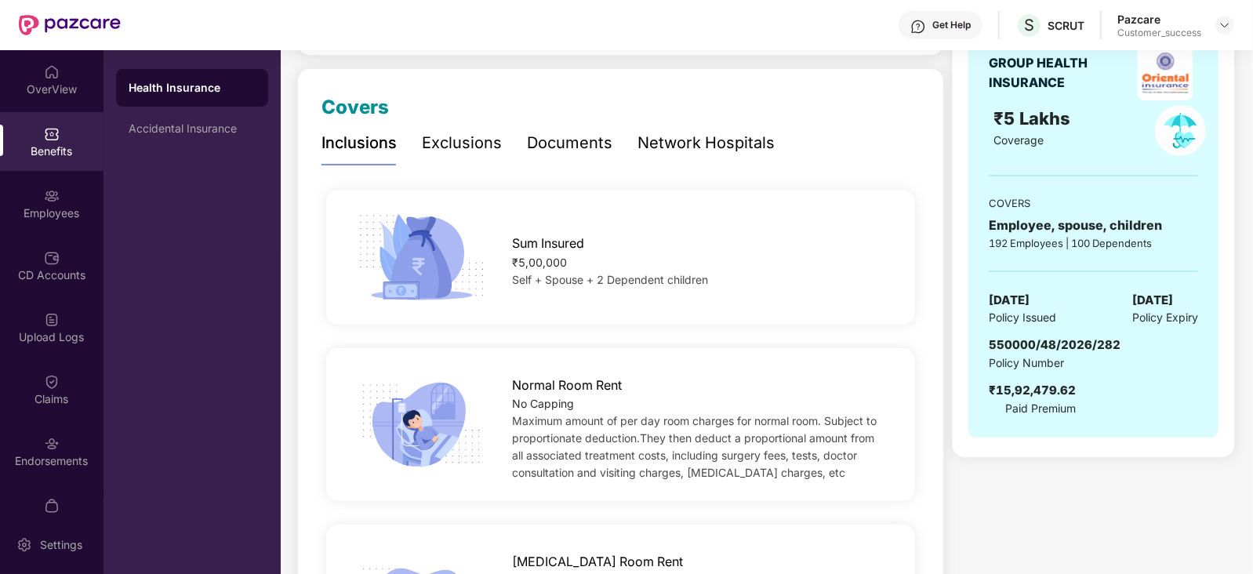
scroll to position [0, 0]
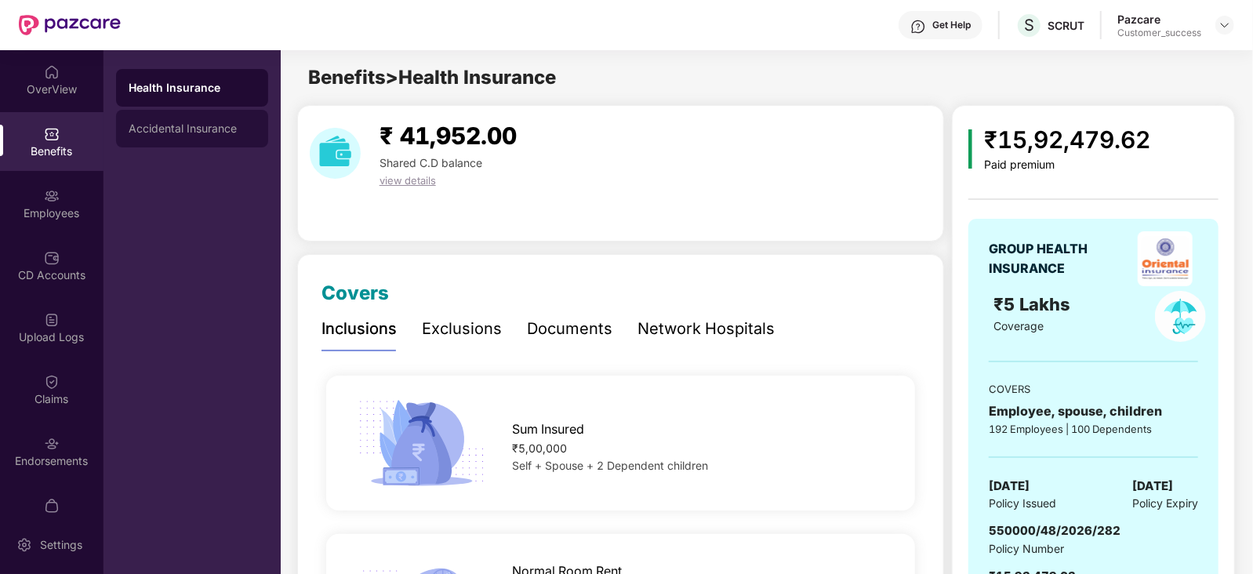
click at [185, 129] on div "Accidental Insurance" at bounding box center [192, 128] width 127 height 13
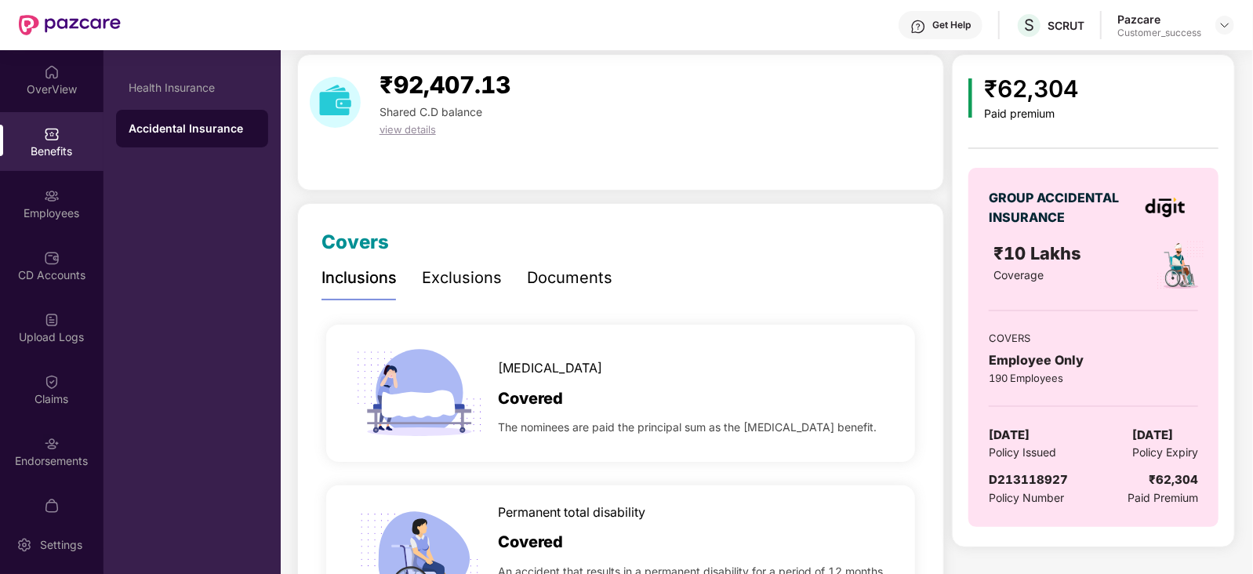
scroll to position [56, 0]
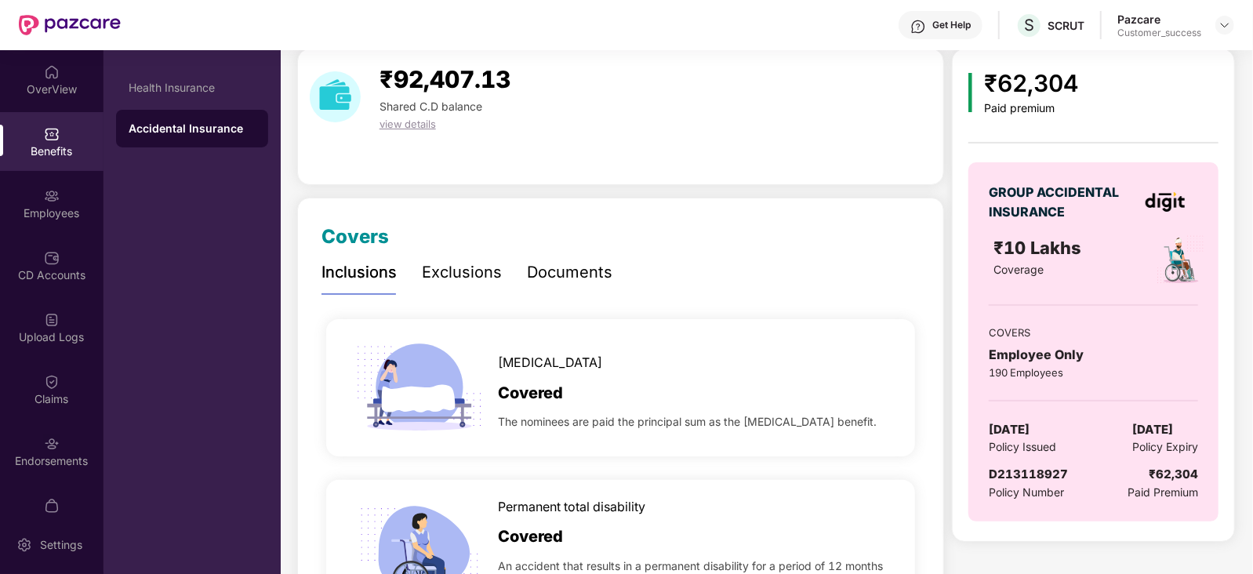
click at [990, 417] on div "GROUP ACCIDENTAL INSURANCE ₹10 Lakhs Coverage COVERS Employee Only 190 Employee…" at bounding box center [1093, 341] width 250 height 359
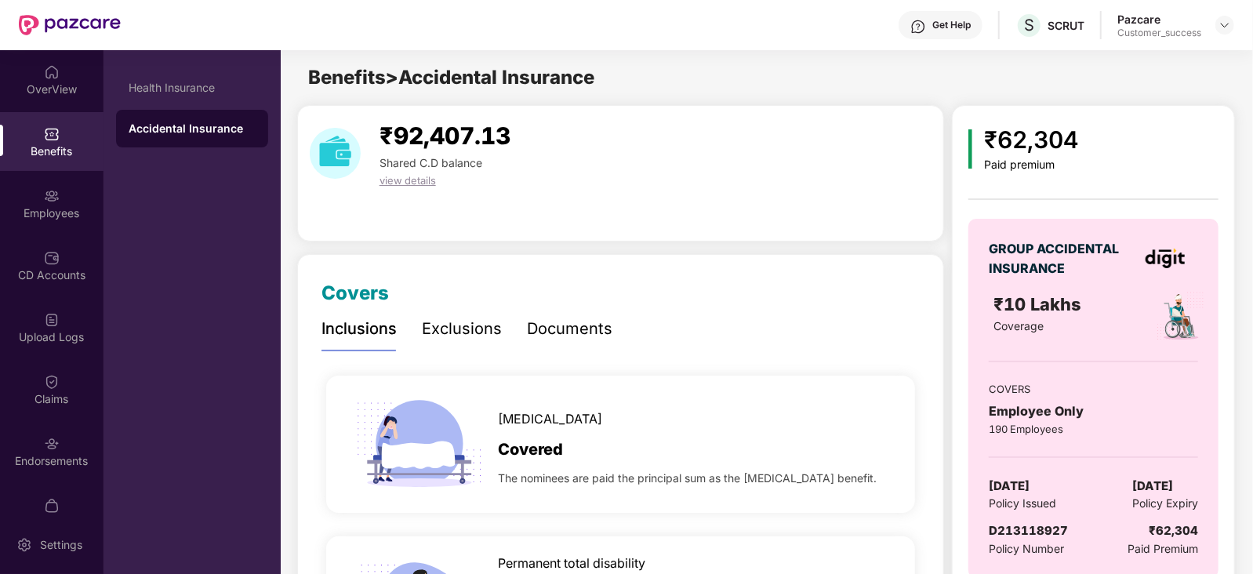
scroll to position [161, 0]
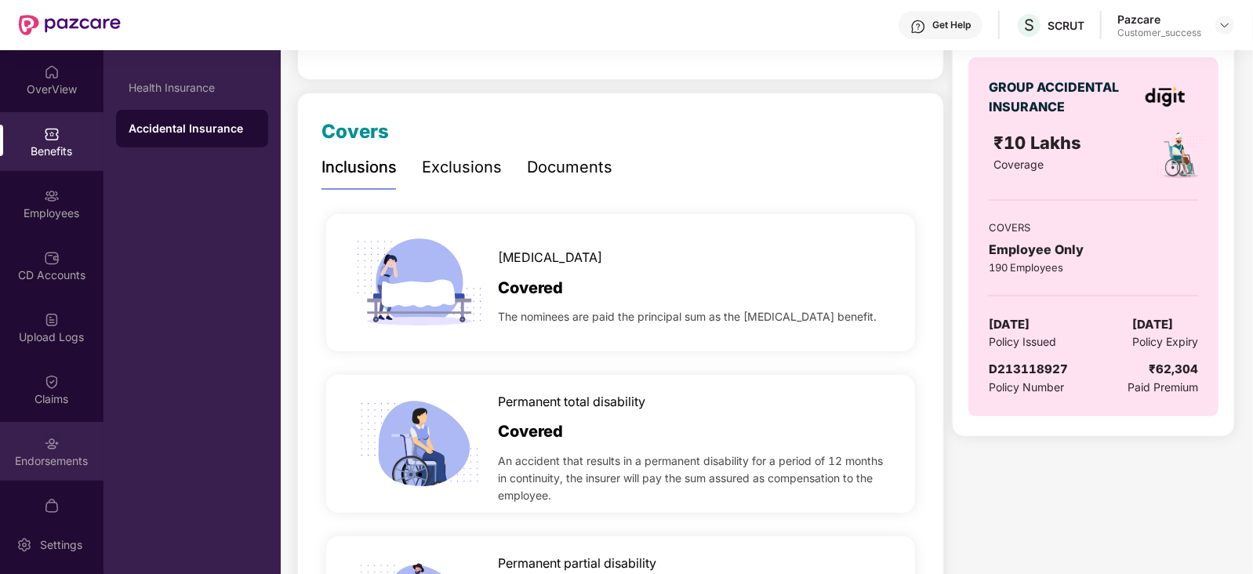
click at [53, 446] on img at bounding box center [52, 444] width 16 height 16
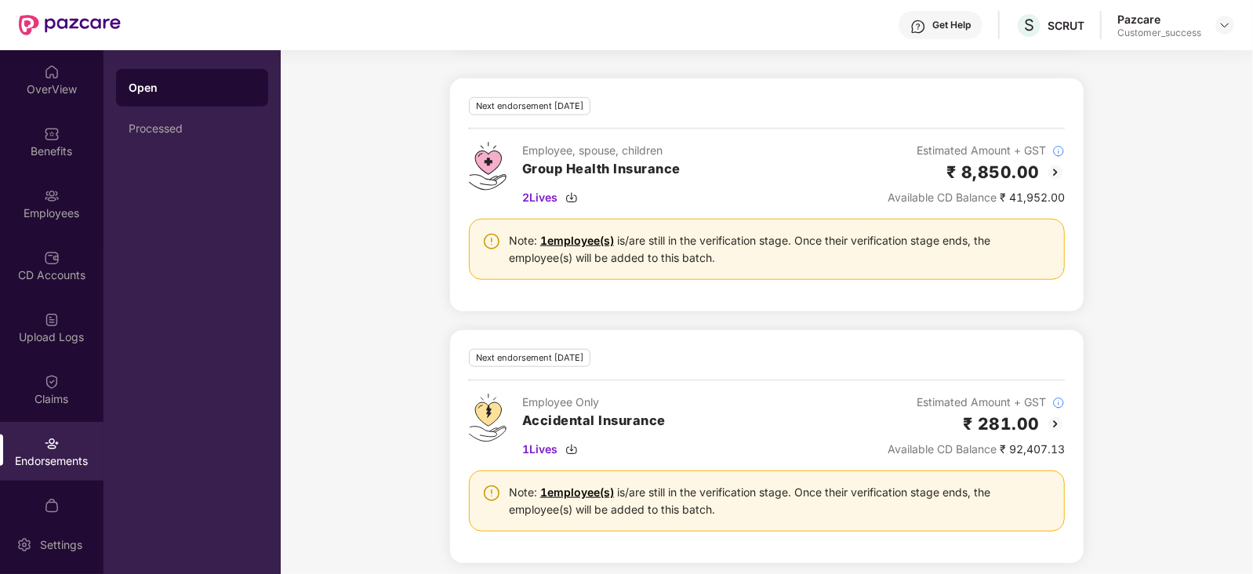
scroll to position [889, 0]
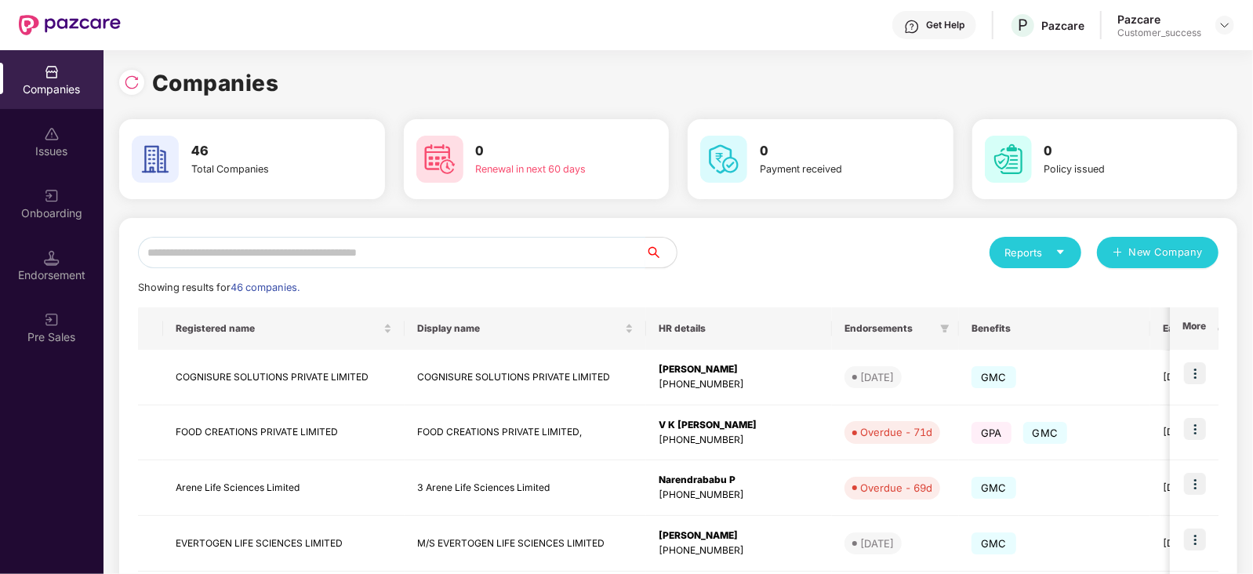
click at [339, 258] on input "text" at bounding box center [391, 252] width 507 height 31
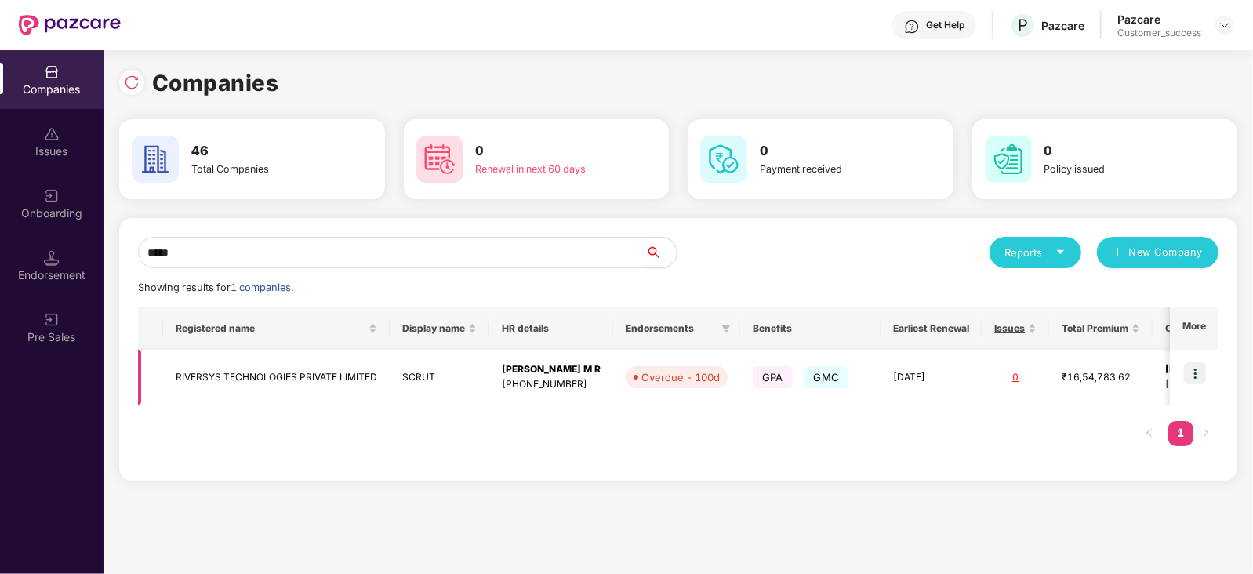
type input "*****"
click at [528, 375] on div "[PERSON_NAME] M R" at bounding box center [551, 369] width 99 height 15
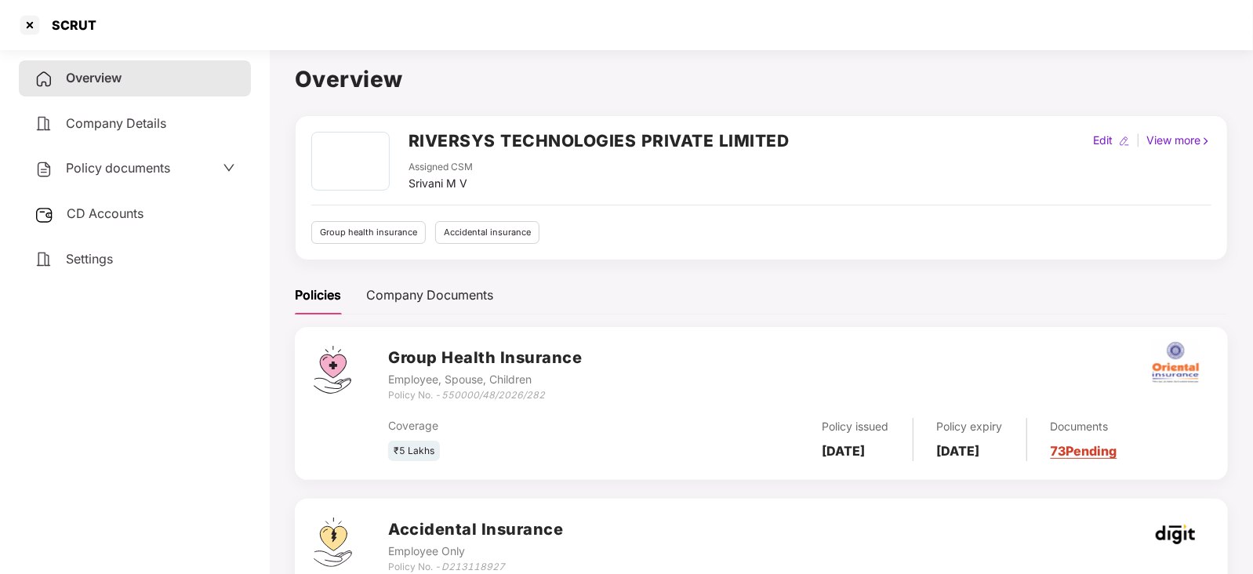
scroll to position [114, 0]
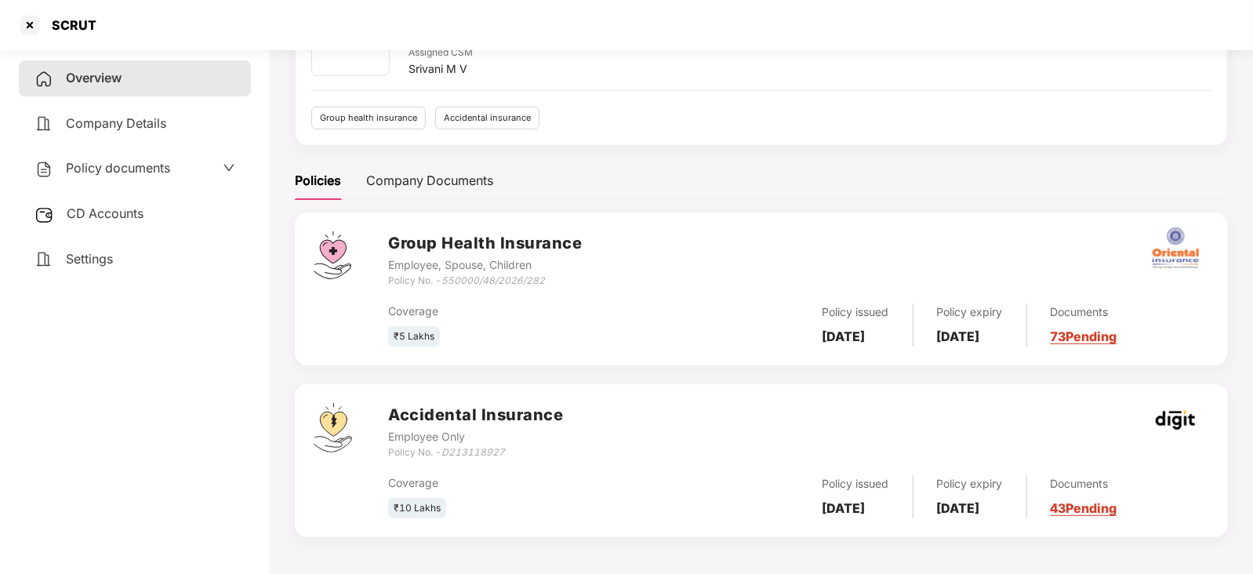
click at [1117, 513] on link "43 Pending" at bounding box center [1083, 508] width 67 height 16
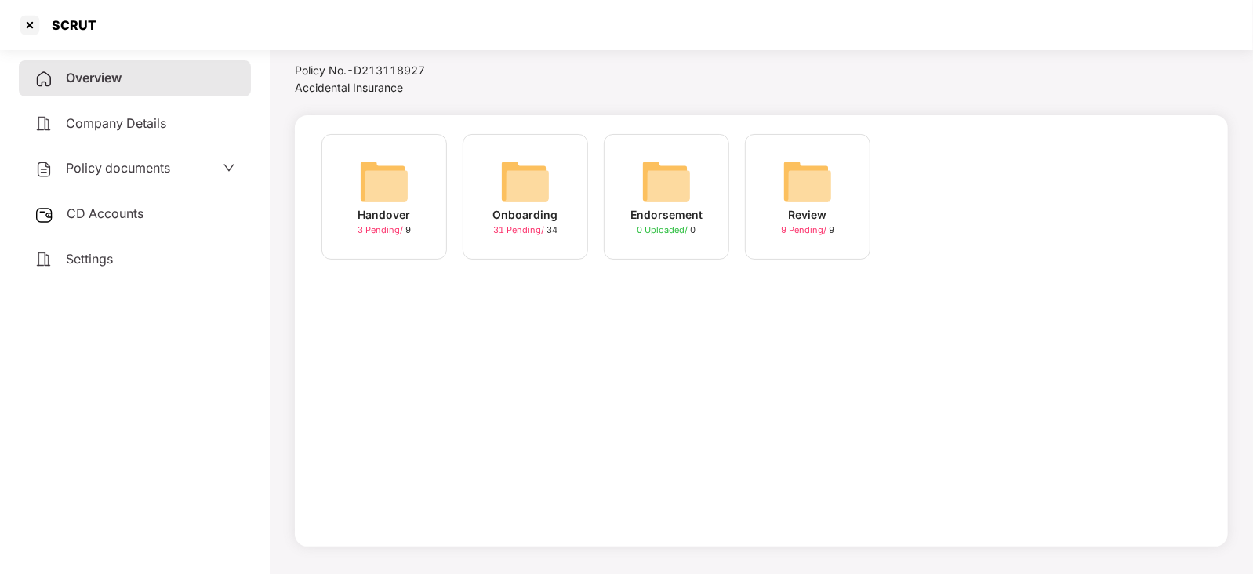
click at [660, 190] on img at bounding box center [666, 181] width 50 height 50
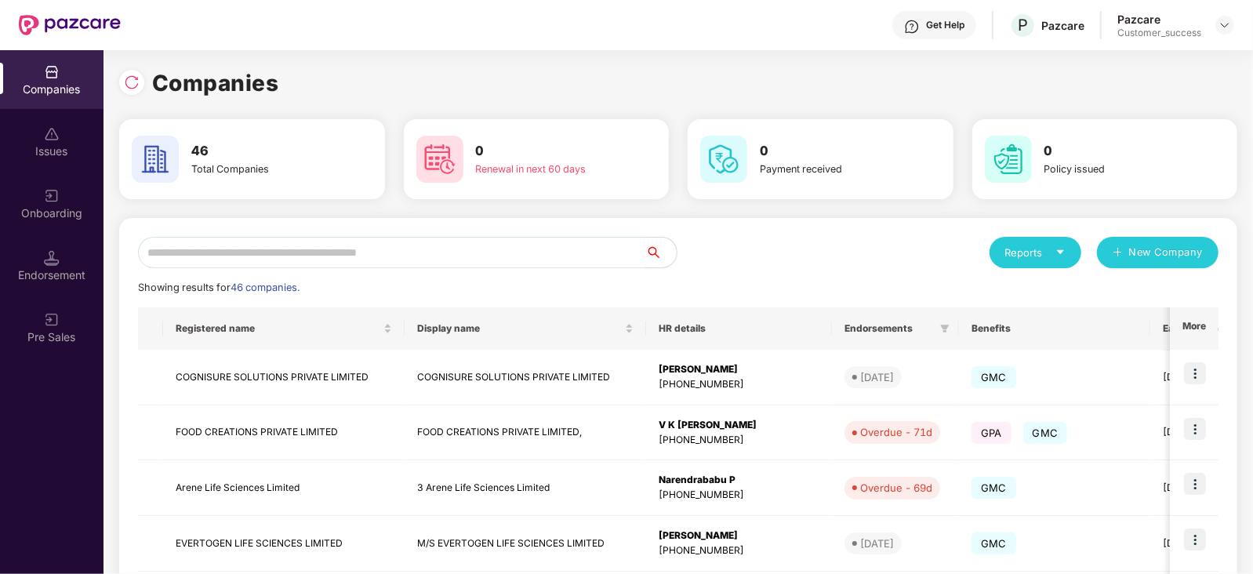
click at [286, 250] on input "text" at bounding box center [391, 252] width 507 height 31
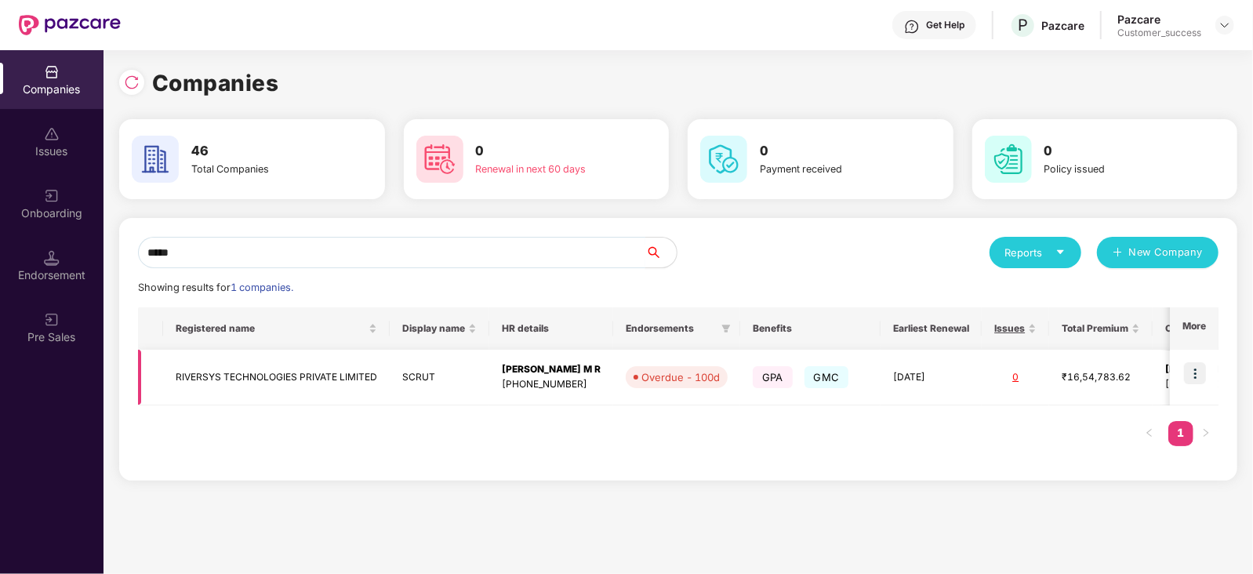
type input "*****"
click at [1199, 371] on img at bounding box center [1195, 373] width 22 height 22
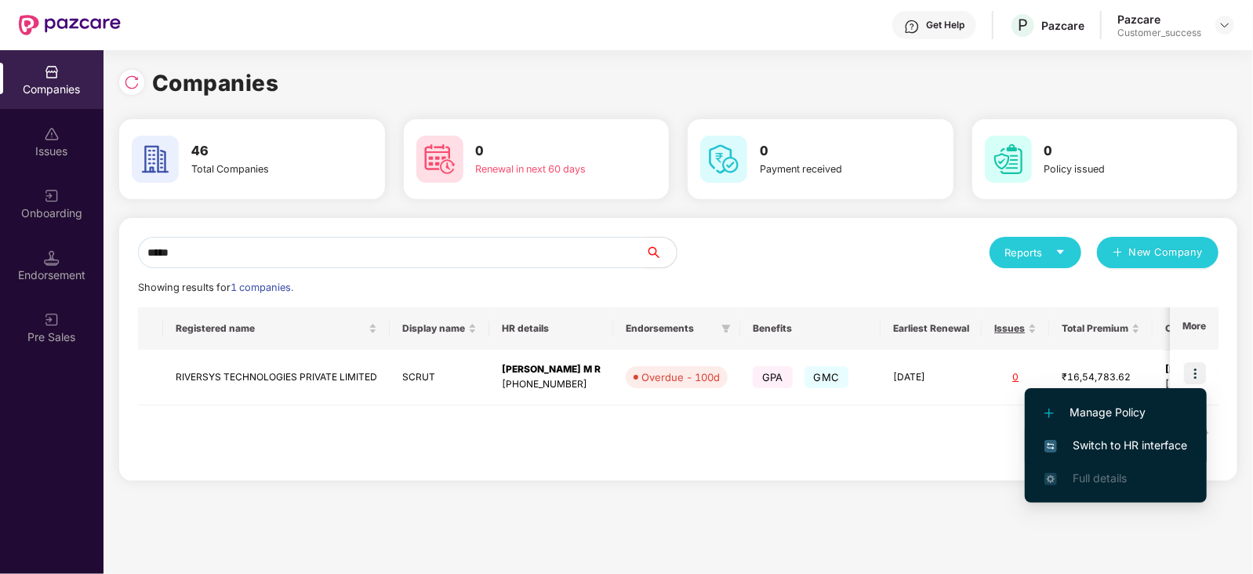
click at [1153, 448] on span "Switch to HR interface" at bounding box center [1115, 445] width 143 height 17
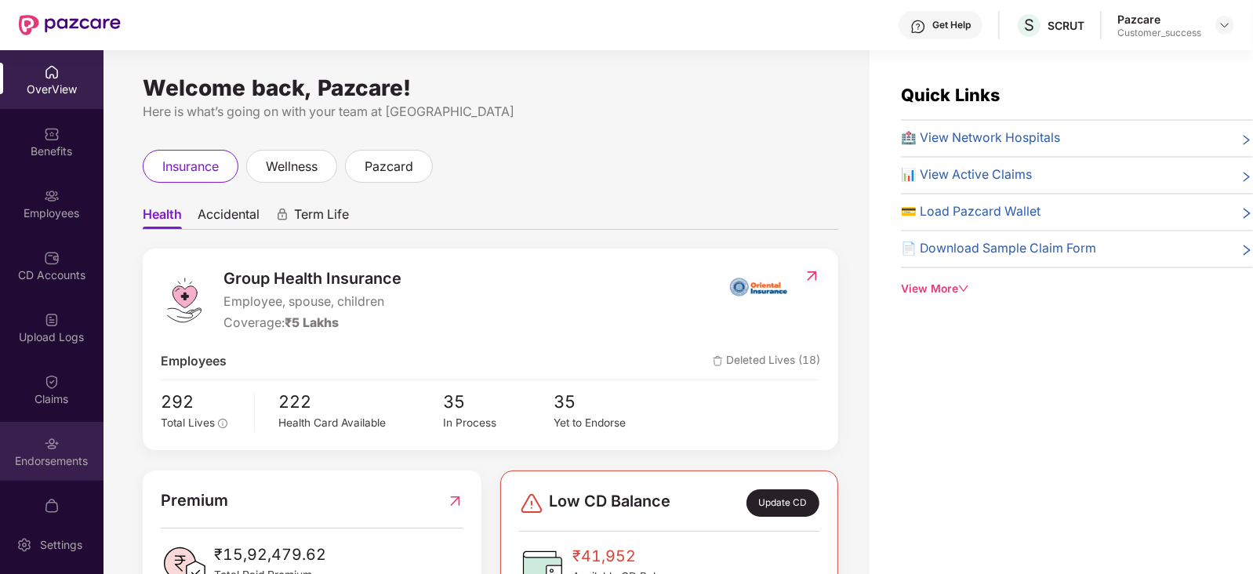
click at [67, 456] on div "Endorsements" at bounding box center [51, 461] width 103 height 16
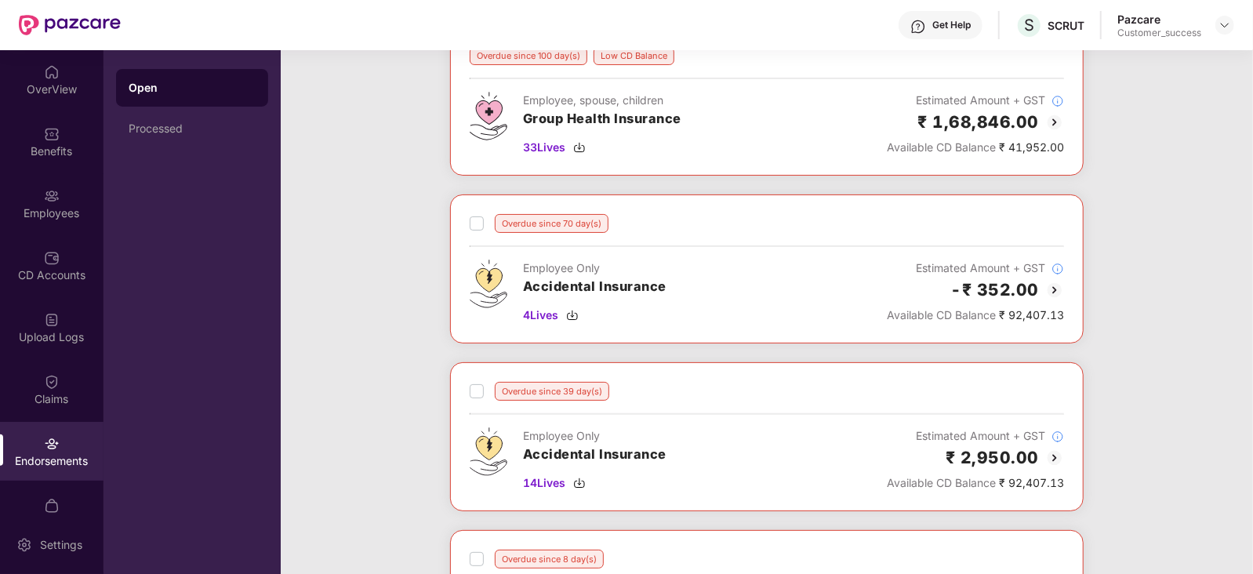
scroll to position [107, 0]
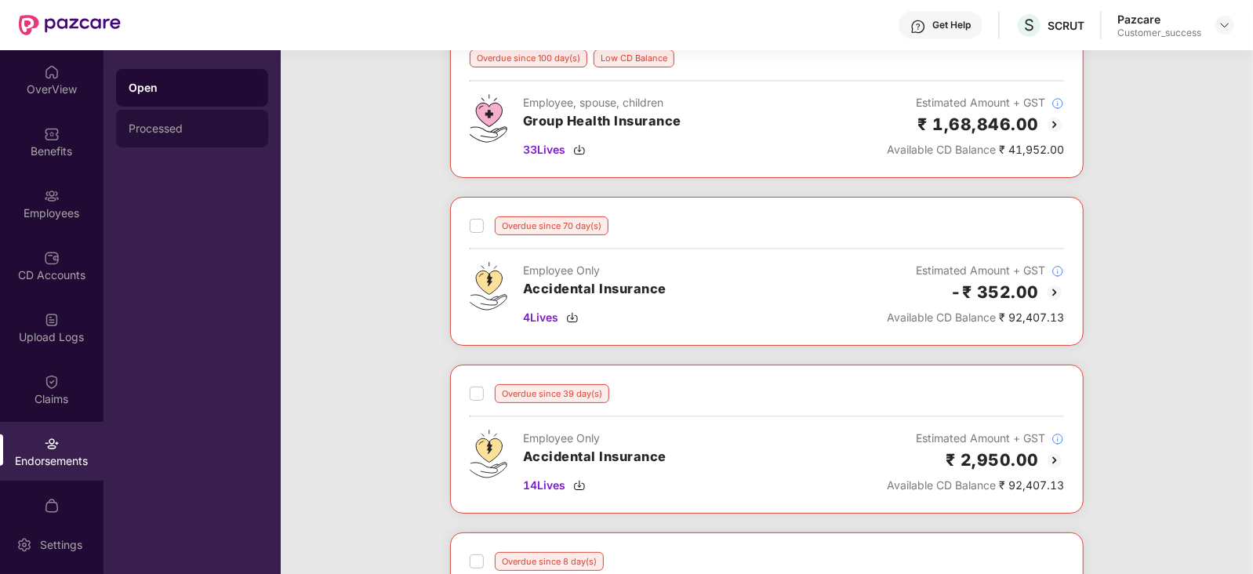
click at [163, 128] on div "Processed" at bounding box center [192, 128] width 127 height 13
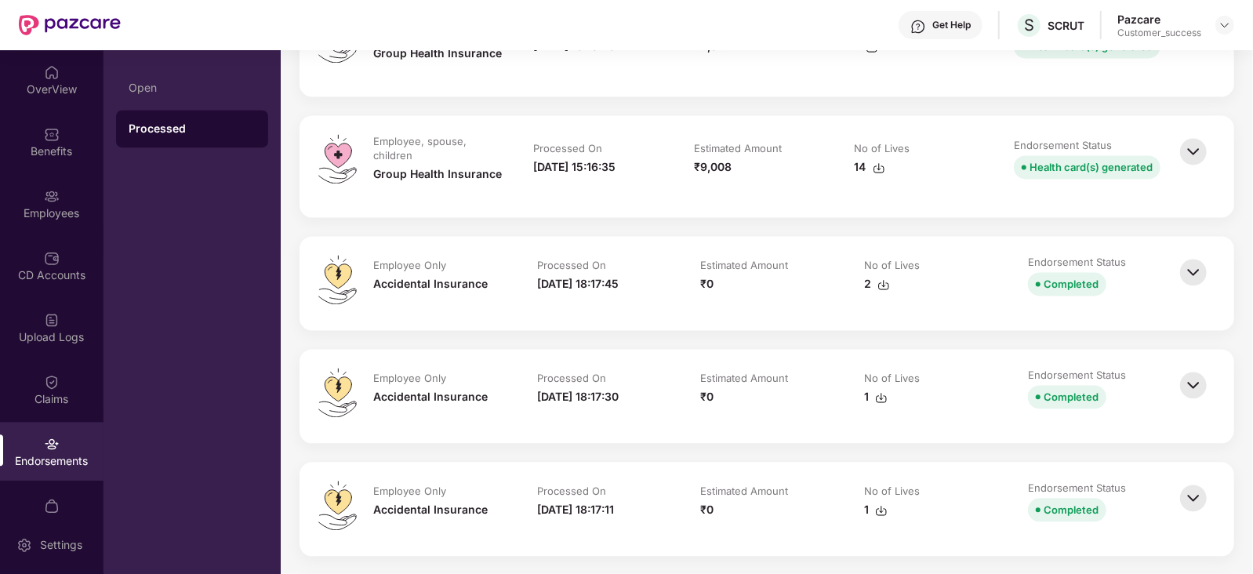
scroll to position [5774, 0]
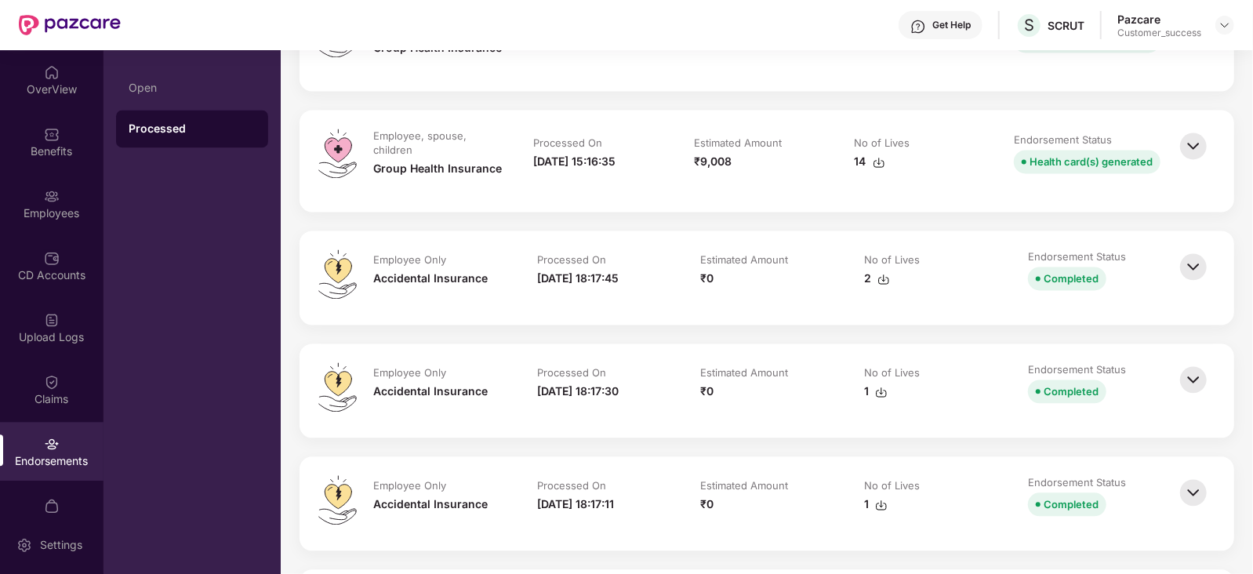
click at [1199, 378] on img at bounding box center [1193, 379] width 34 height 34
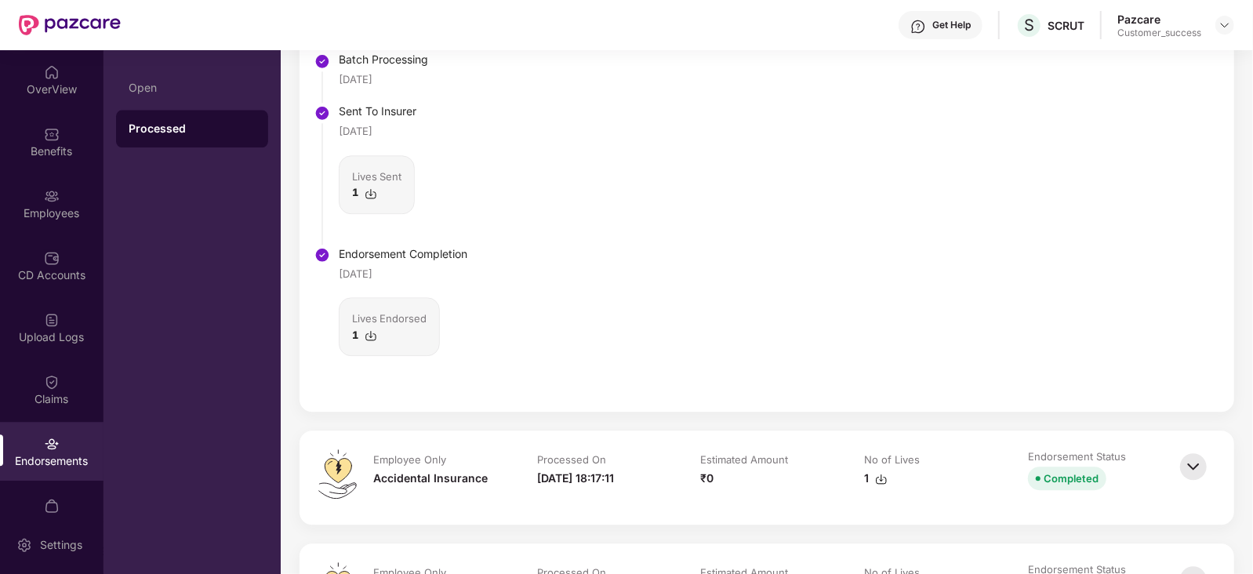
scroll to position [6286, 0]
click at [371, 331] on img at bounding box center [371, 334] width 13 height 13
click at [619, 189] on div "Status Batch Processing [DATE] Sent To Insurer [DATE] Lives Sent 1 Endorsement …" at bounding box center [766, 200] width 934 height 419
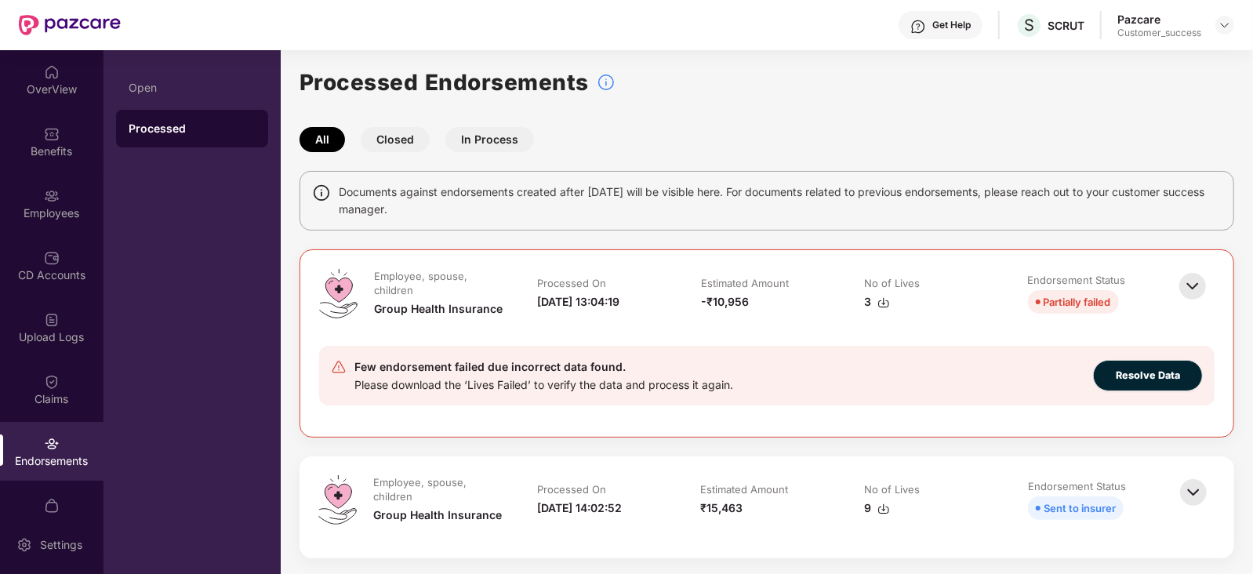
scroll to position [0, 0]
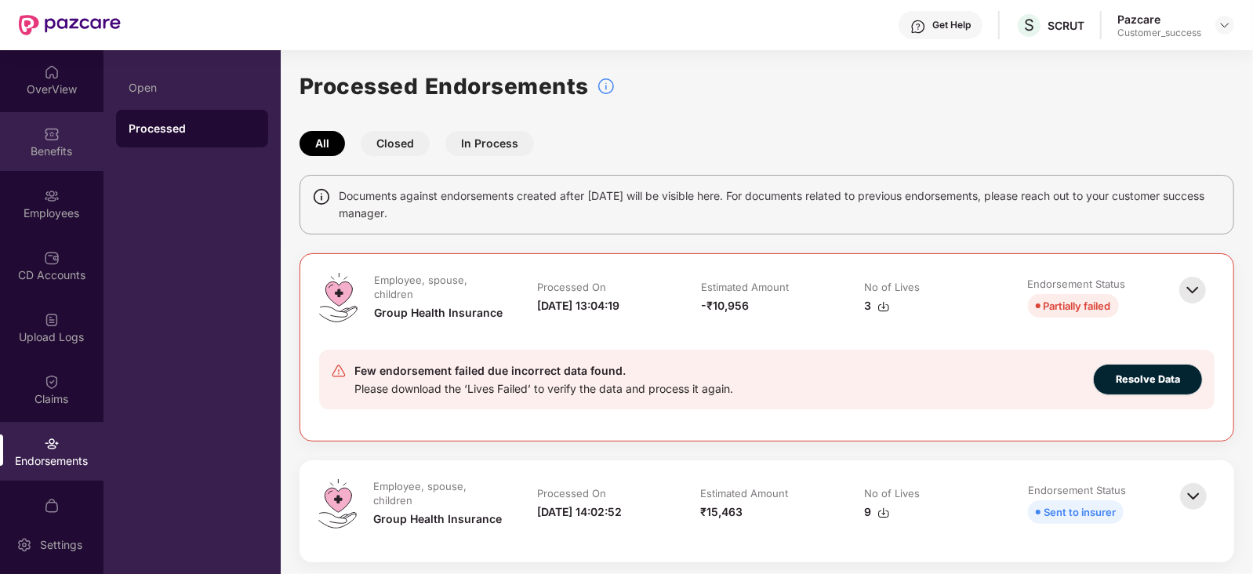
click at [53, 147] on div "Benefits" at bounding box center [51, 151] width 103 height 16
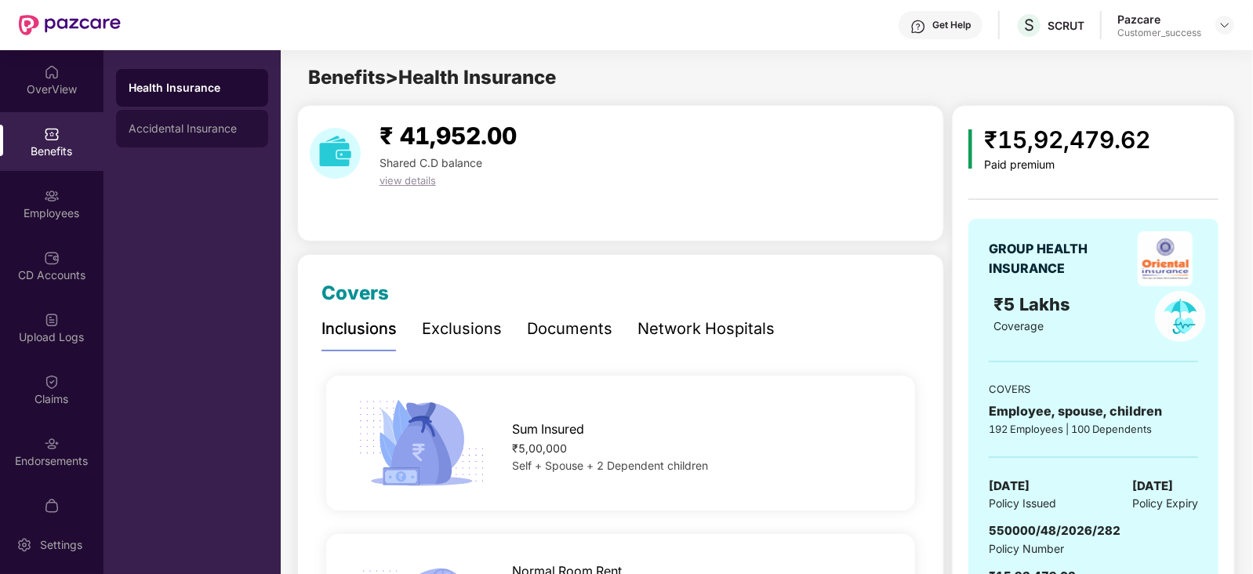
click at [216, 119] on div "Accidental Insurance" at bounding box center [192, 129] width 152 height 38
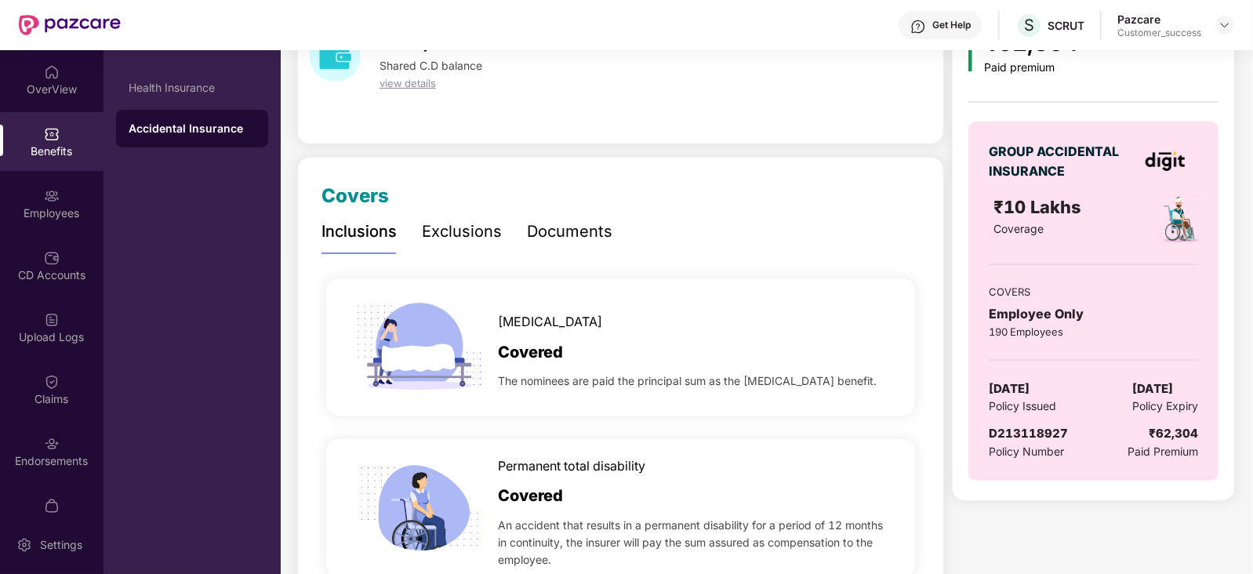
click at [586, 226] on div "Documents" at bounding box center [569, 232] width 85 height 24
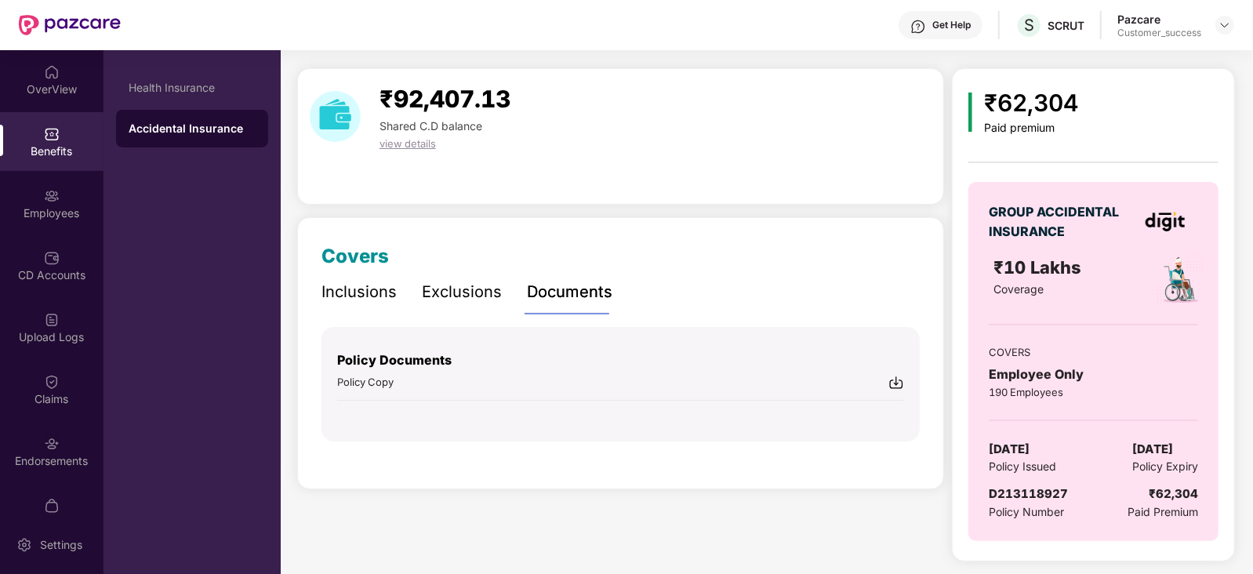
scroll to position [35, 0]
click at [898, 384] on img at bounding box center [896, 384] width 16 height 16
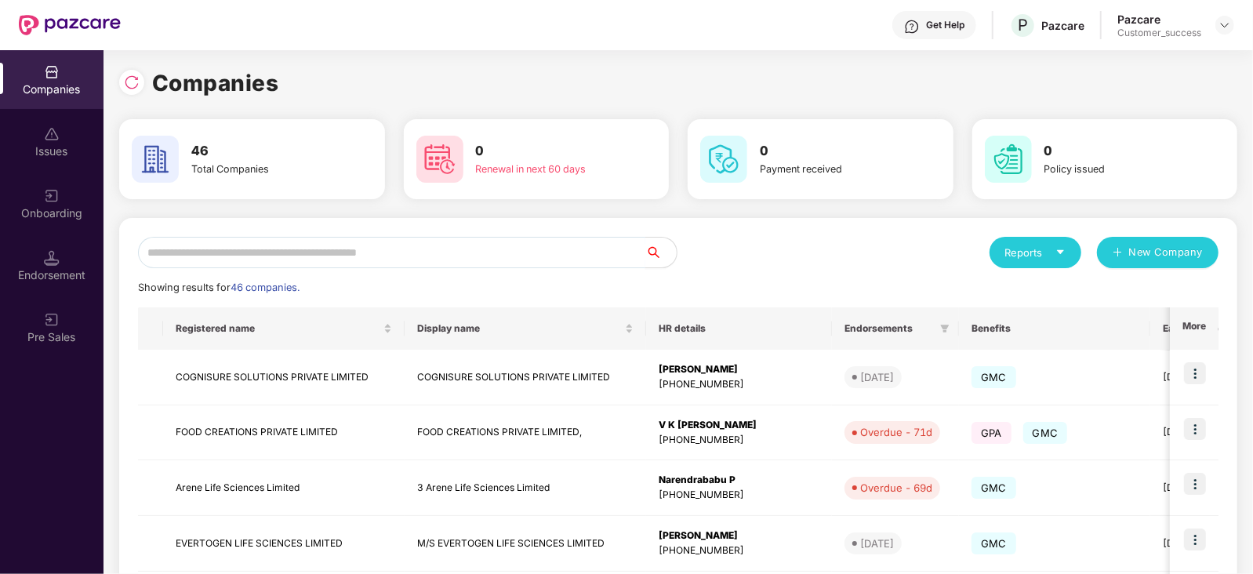
click at [274, 256] on input "text" at bounding box center [391, 252] width 507 height 31
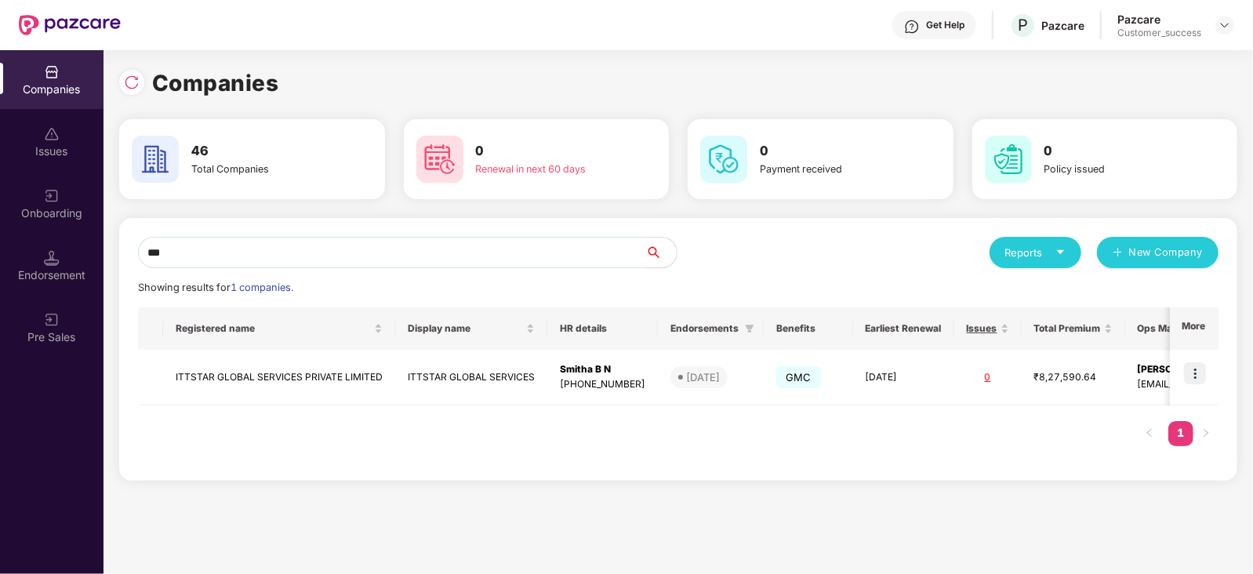
type input "***"
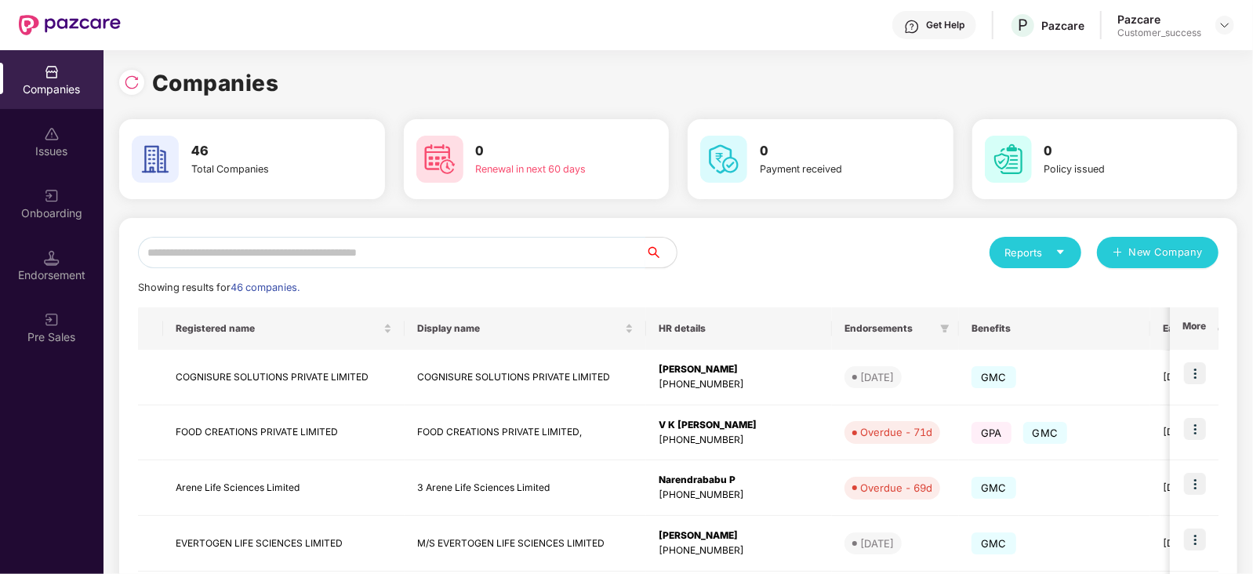
click at [219, 249] on input "text" at bounding box center [391, 252] width 507 height 31
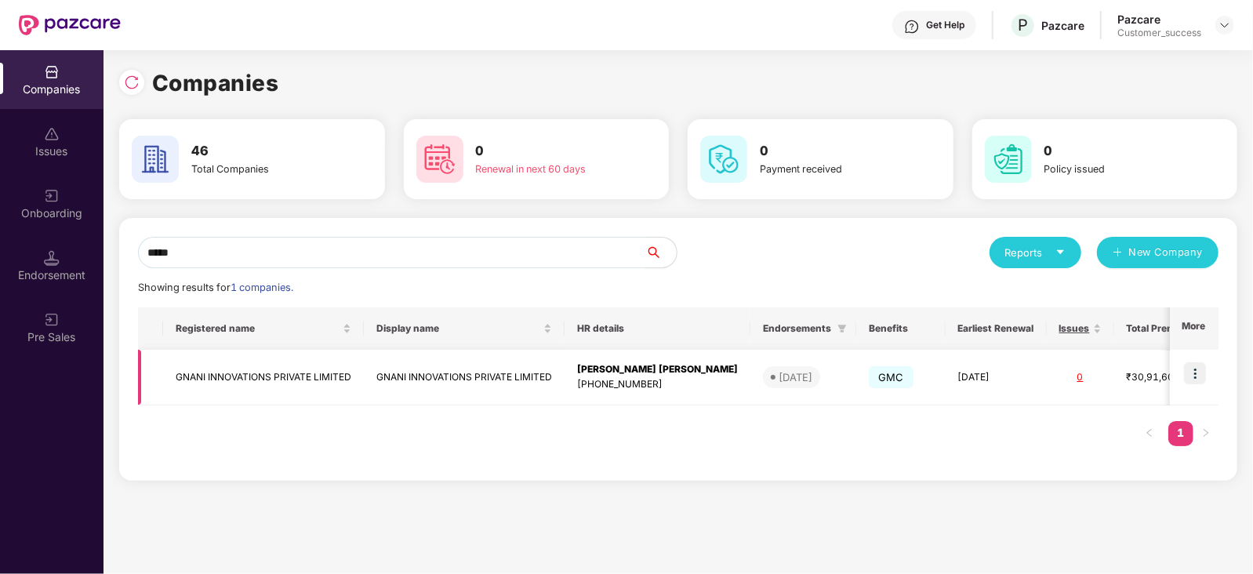
type input "*****"
click at [1185, 371] on img at bounding box center [1195, 373] width 22 height 22
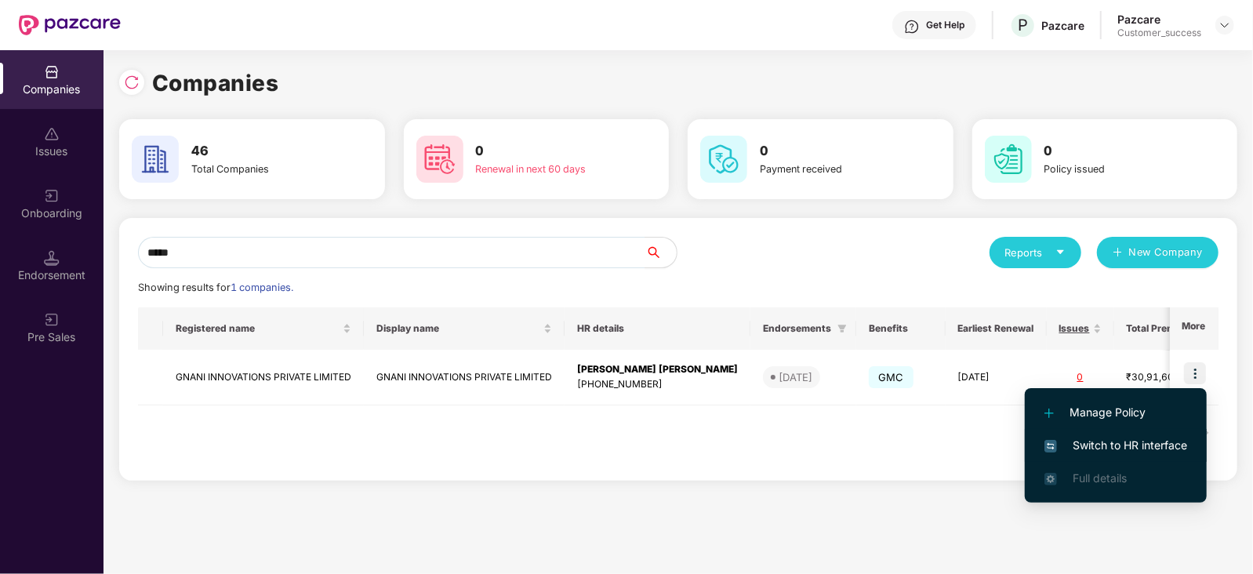
click at [1115, 448] on span "Switch to HR interface" at bounding box center [1115, 445] width 143 height 17
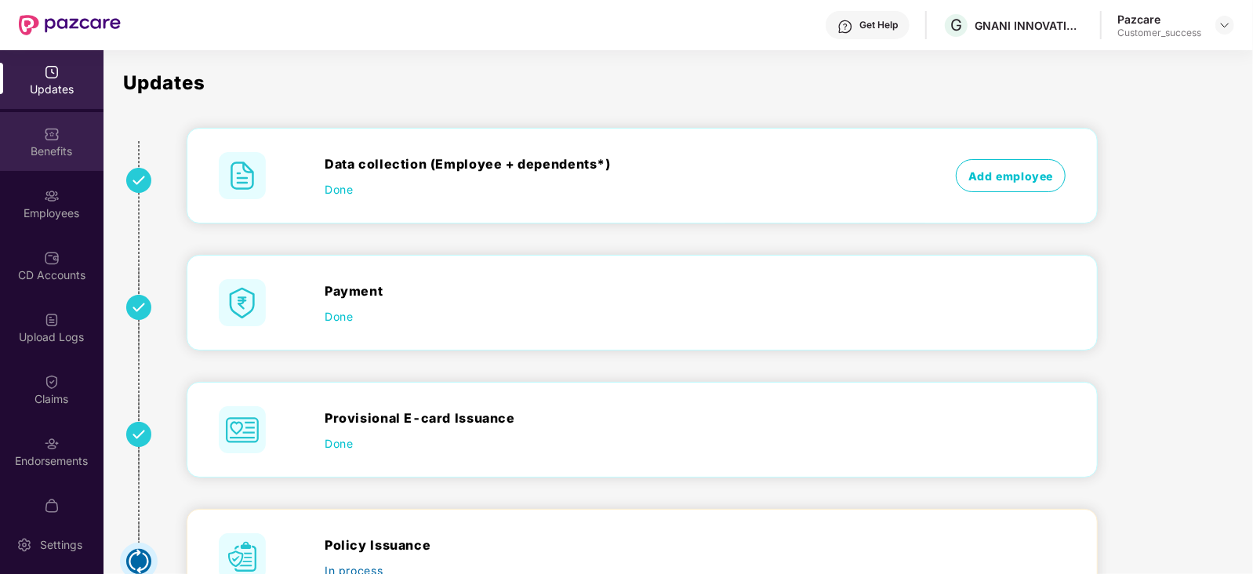
click at [67, 146] on div "Benefits" at bounding box center [51, 151] width 103 height 16
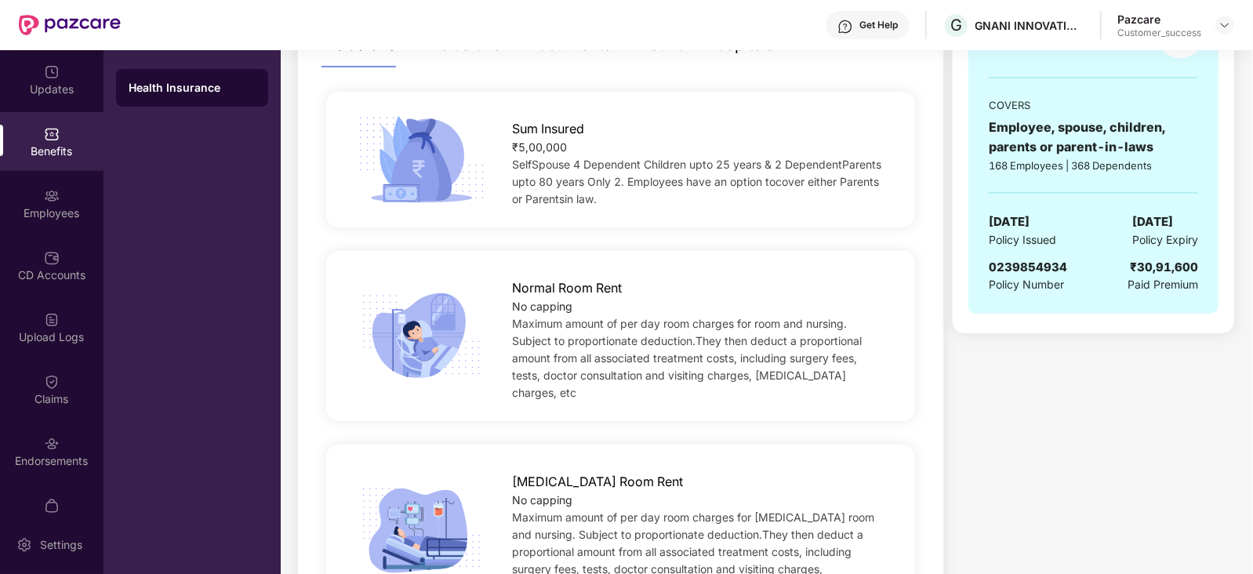
scroll to position [285, 0]
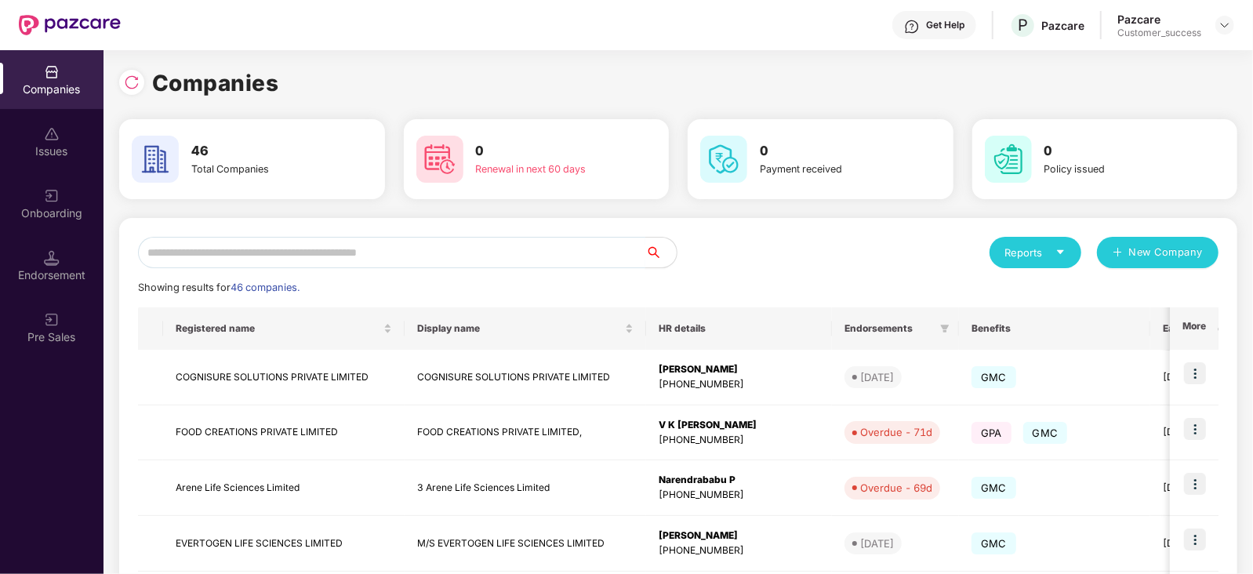
click at [220, 263] on input "text" at bounding box center [391, 252] width 507 height 31
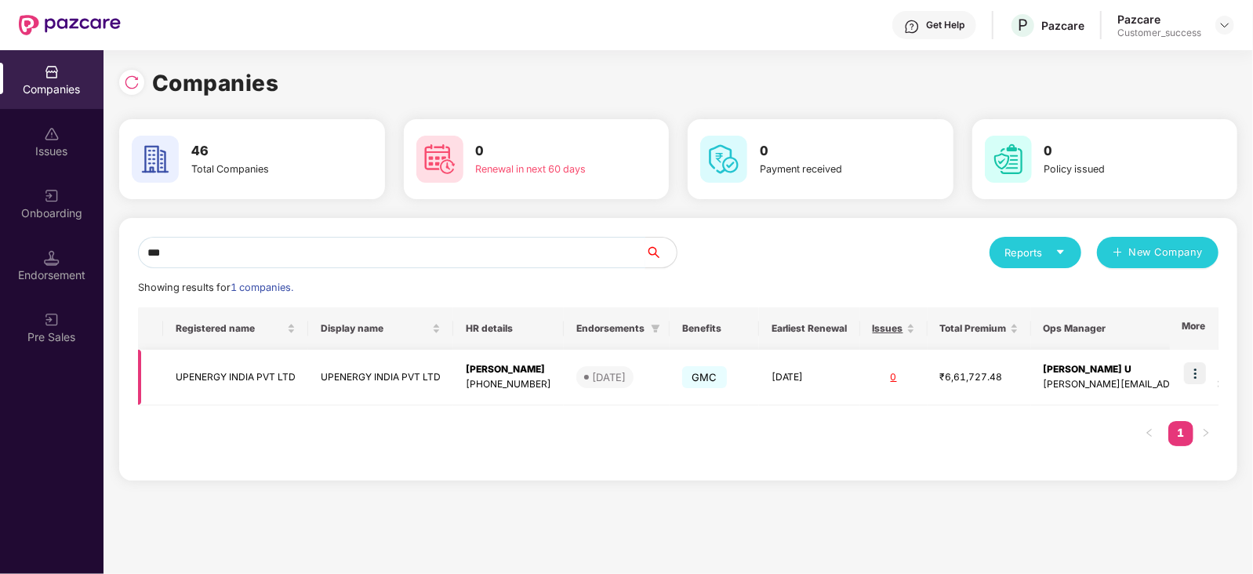
type input "***"
click at [1204, 374] on img at bounding box center [1195, 373] width 22 height 22
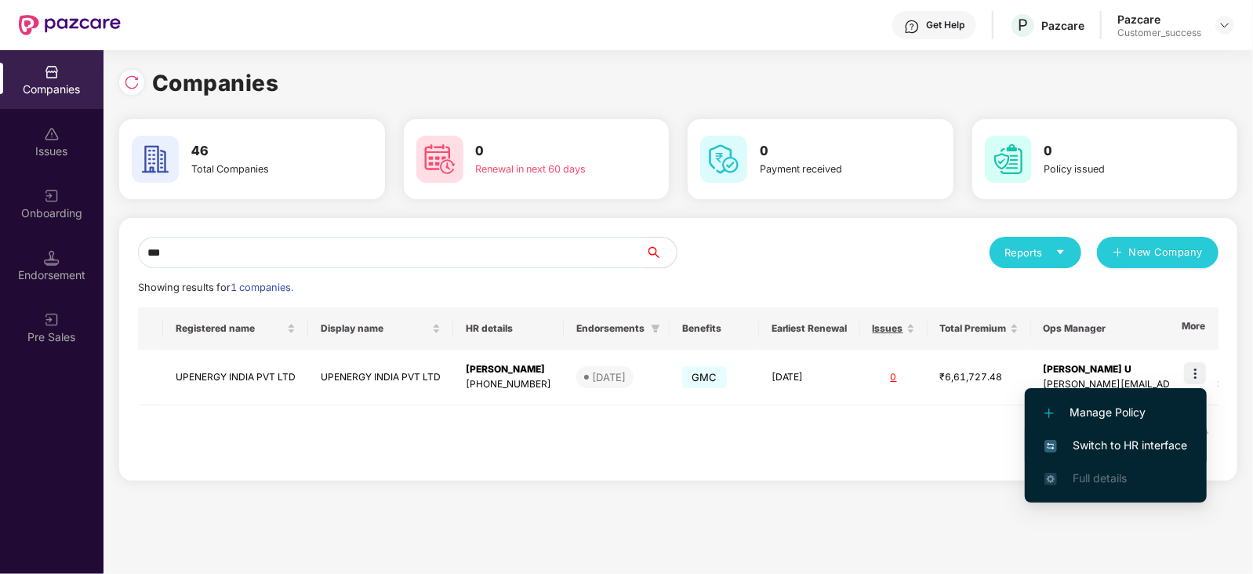
click at [1100, 446] on span "Switch to HR interface" at bounding box center [1115, 445] width 143 height 17
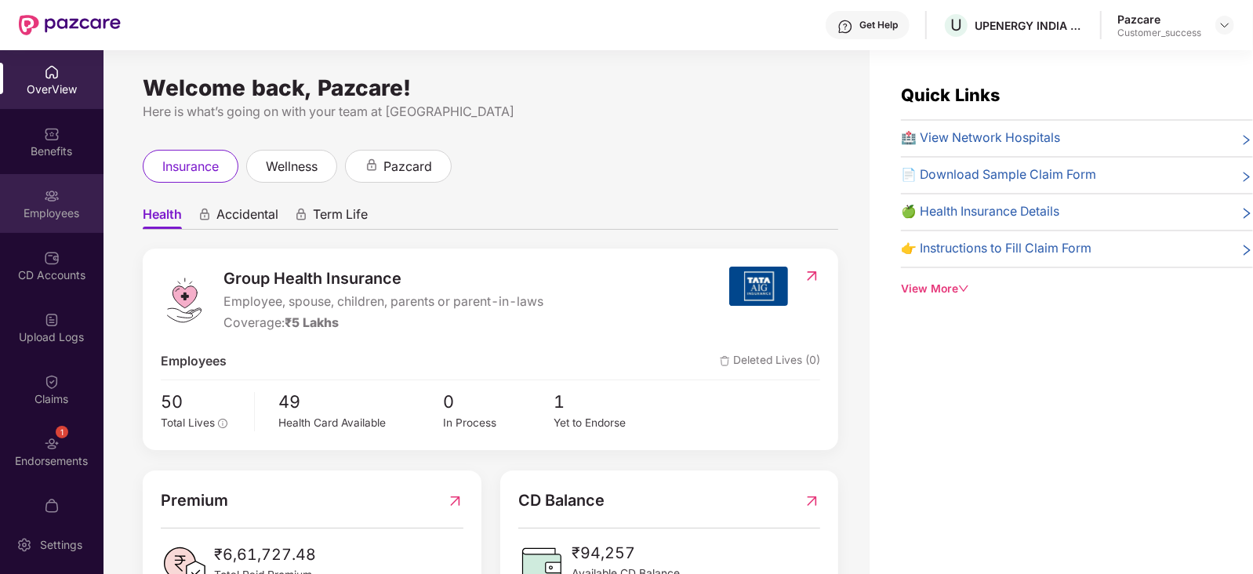
click at [45, 230] on div "Employees" at bounding box center [51, 203] width 103 height 59
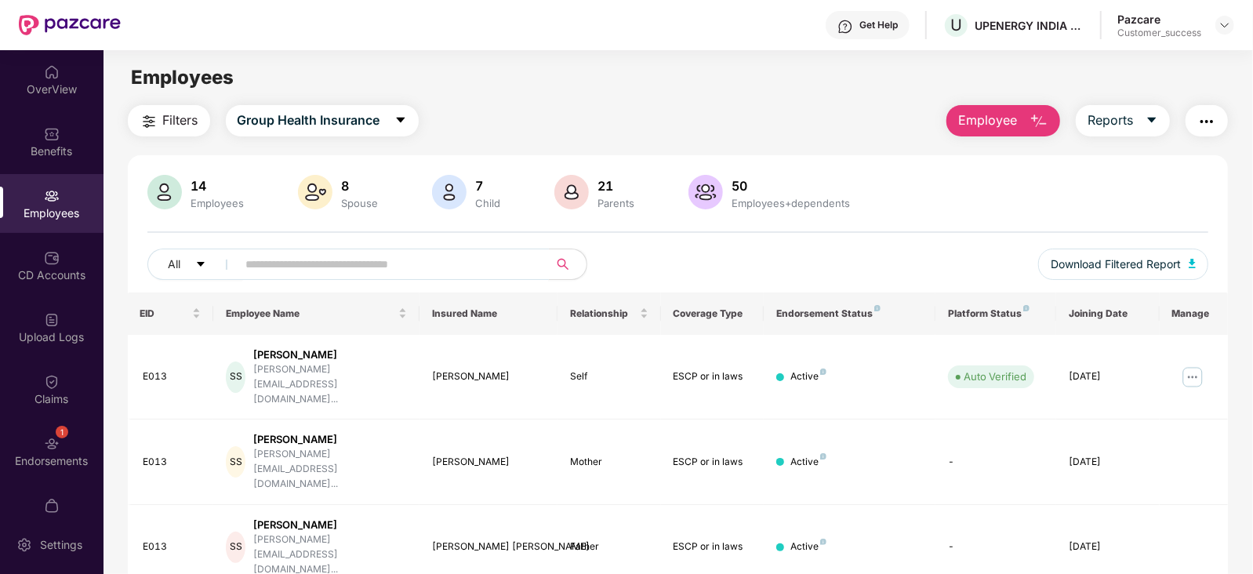
click at [294, 263] on input "text" at bounding box center [386, 264] width 281 height 24
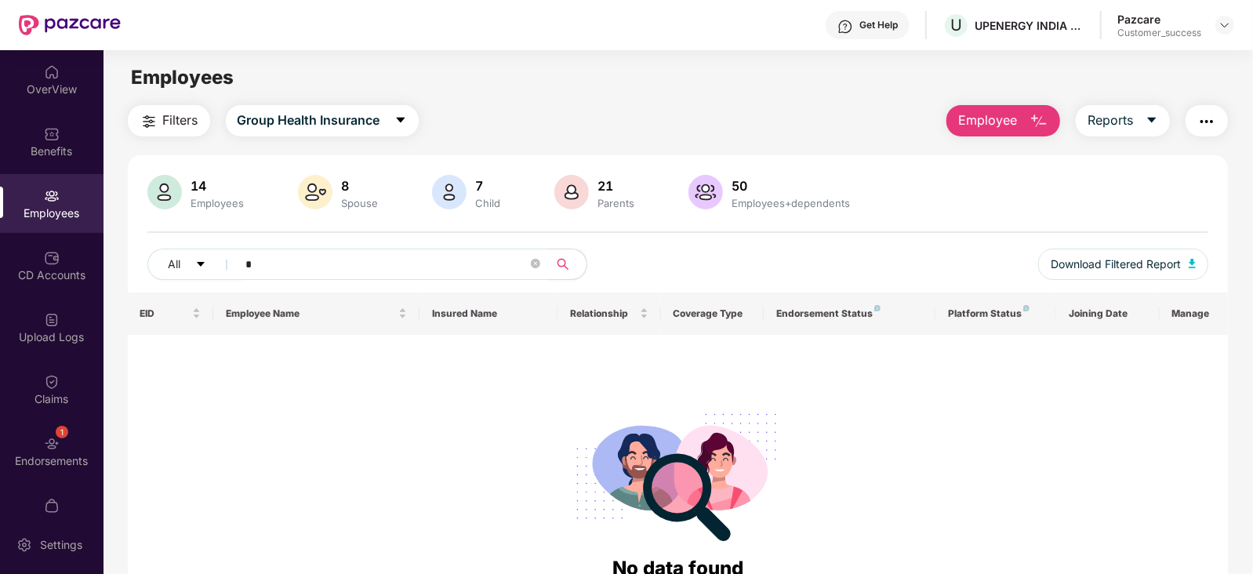
type input "*"
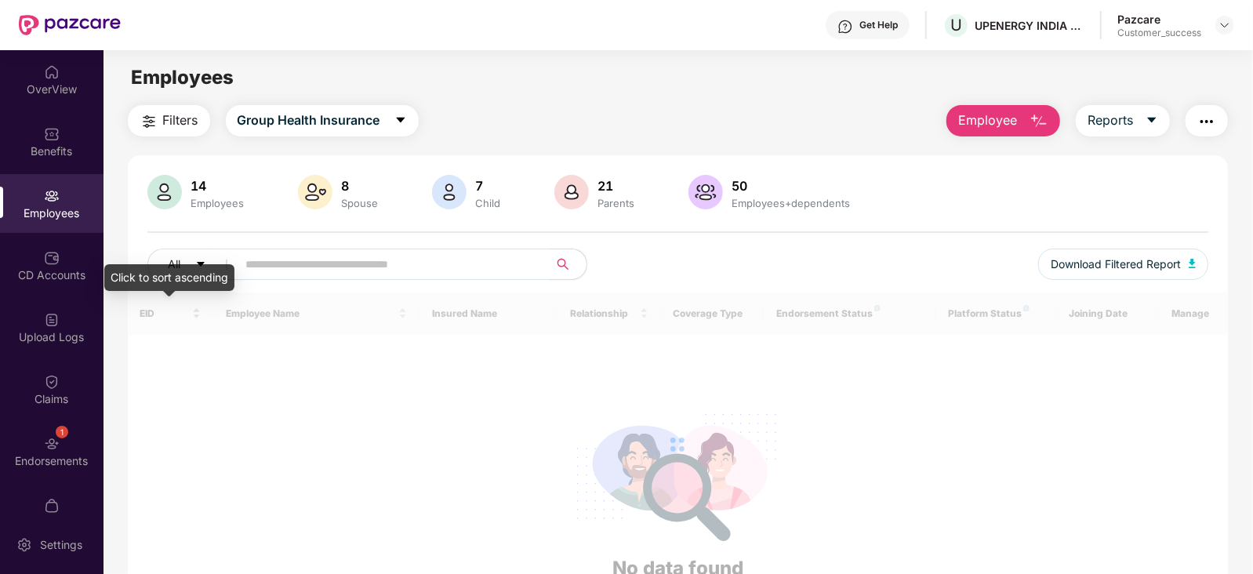
paste input "**********"
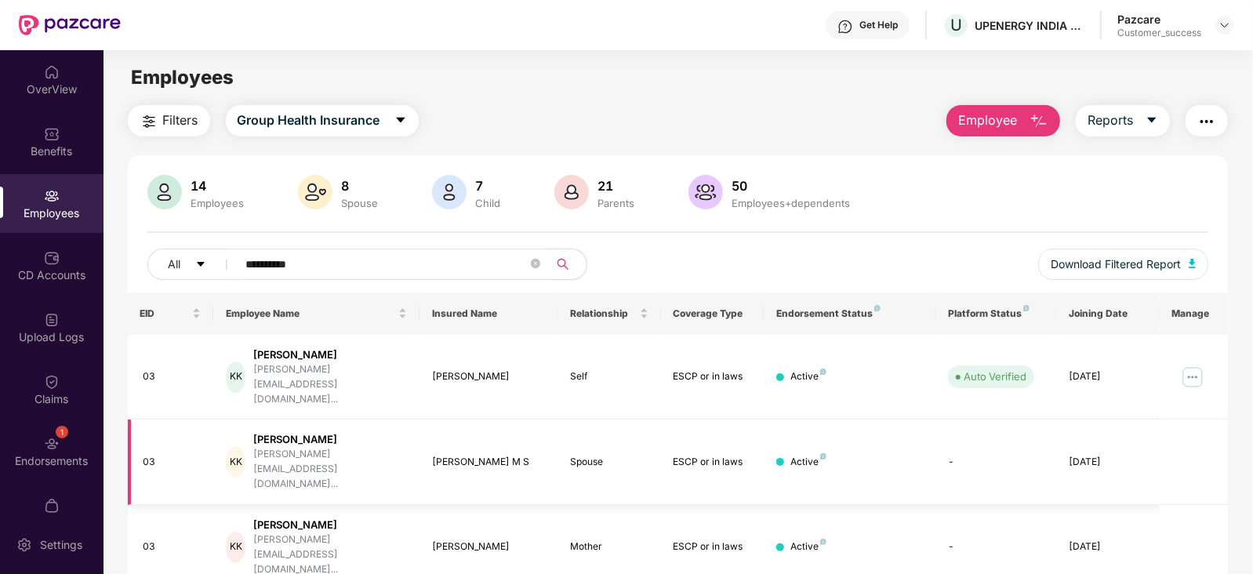
scroll to position [50, 0]
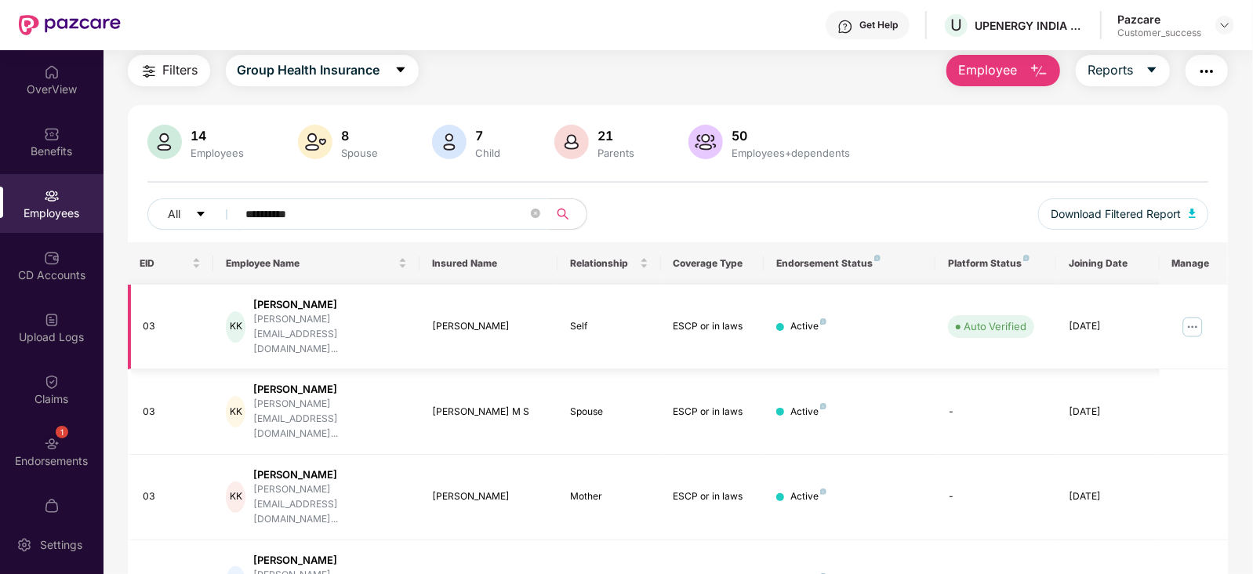
type input "**********"
click at [1196, 314] on img at bounding box center [1192, 326] width 25 height 25
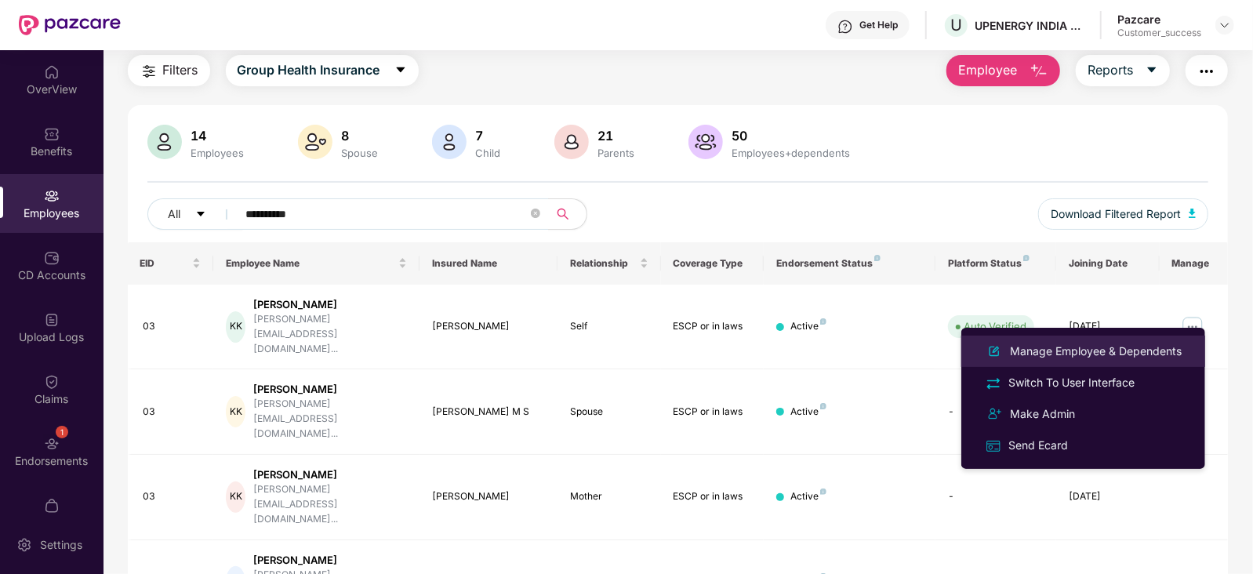
click at [1124, 352] on div "Manage Employee & Dependents" at bounding box center [1096, 351] width 178 height 17
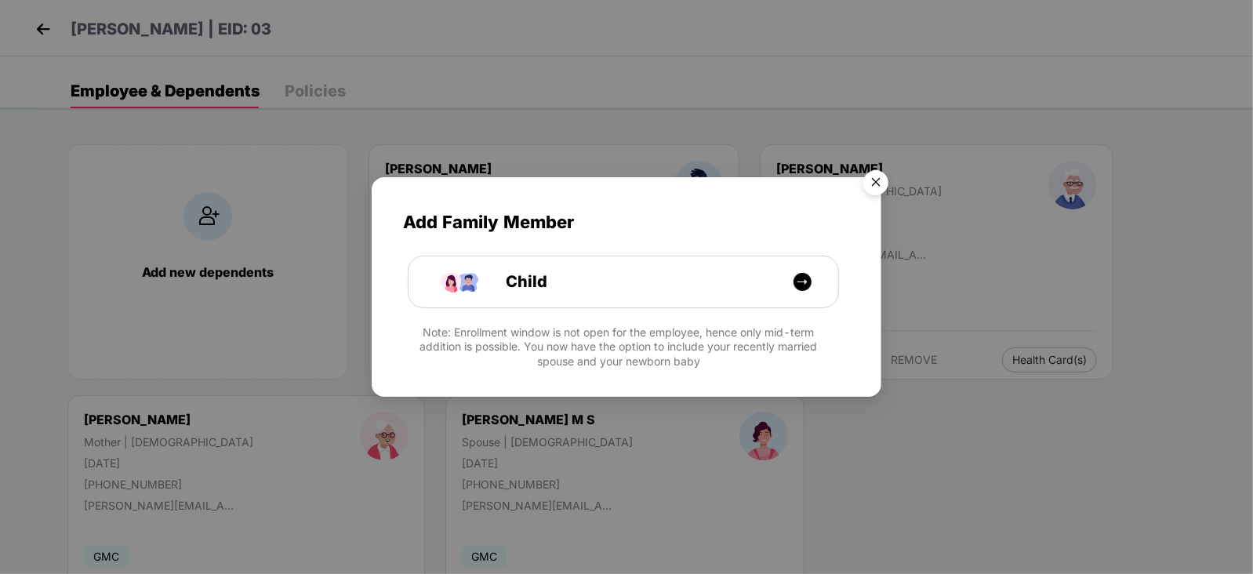
click at [876, 176] on img "Close" at bounding box center [876, 185] width 44 height 44
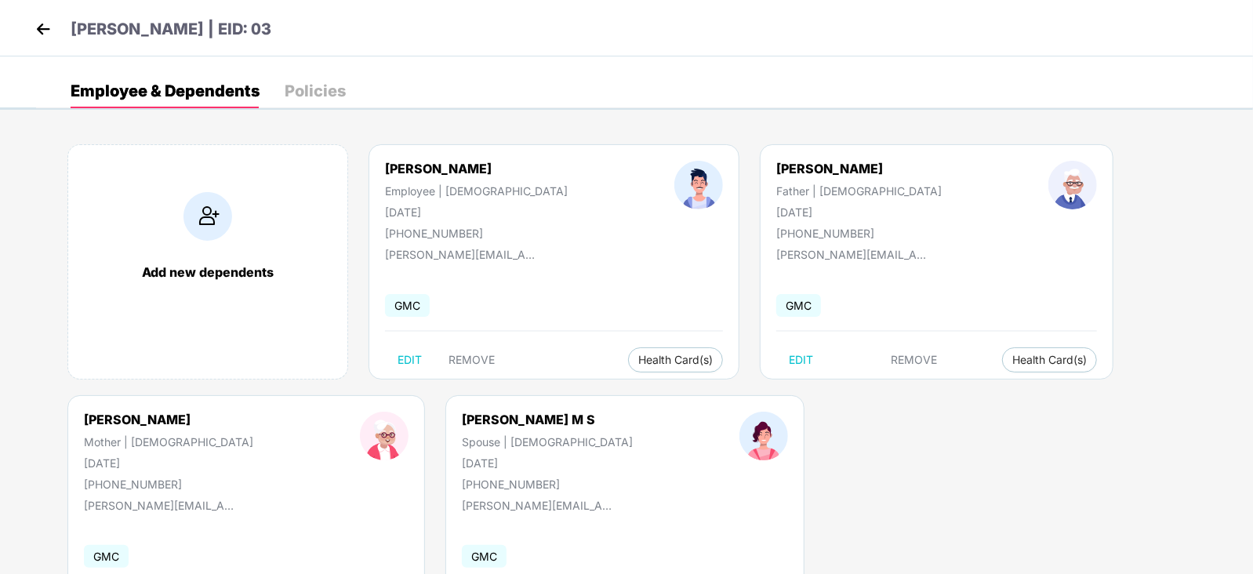
scroll to position [11, 0]
